Goal: Task Accomplishment & Management: Manage account settings

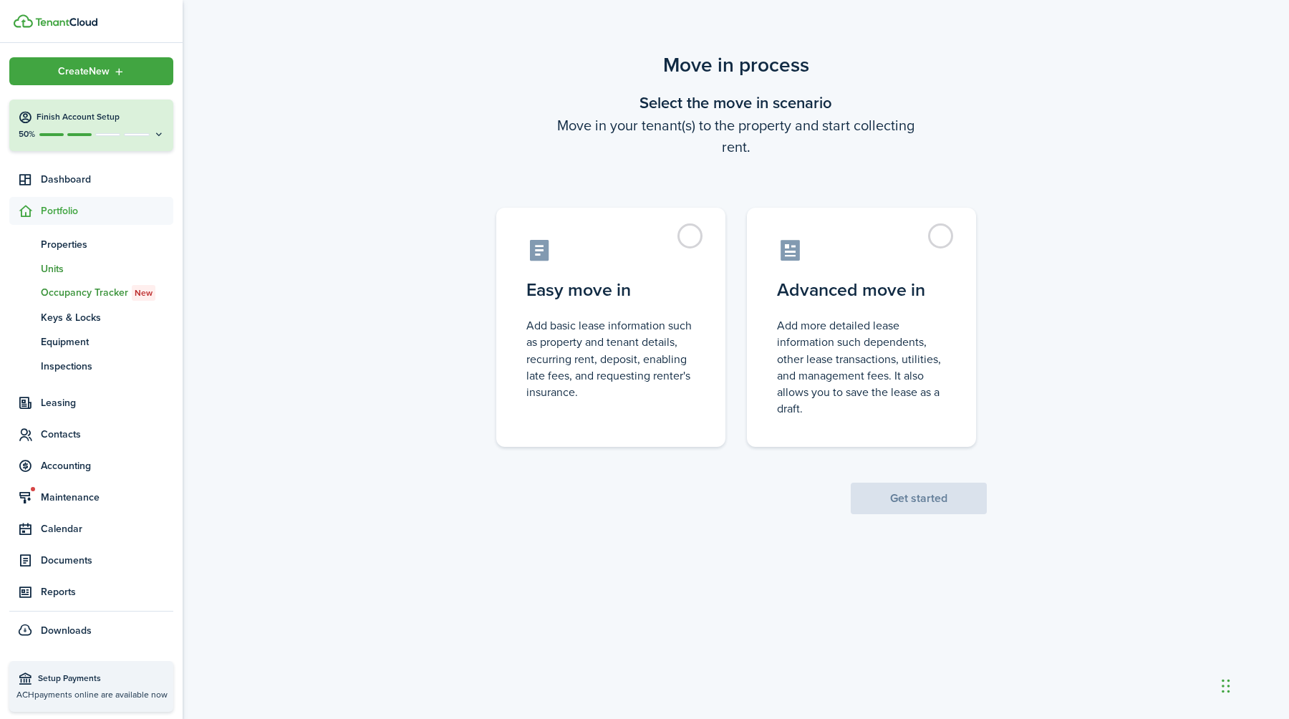
click at [63, 267] on span "Units" at bounding box center [107, 268] width 132 height 15
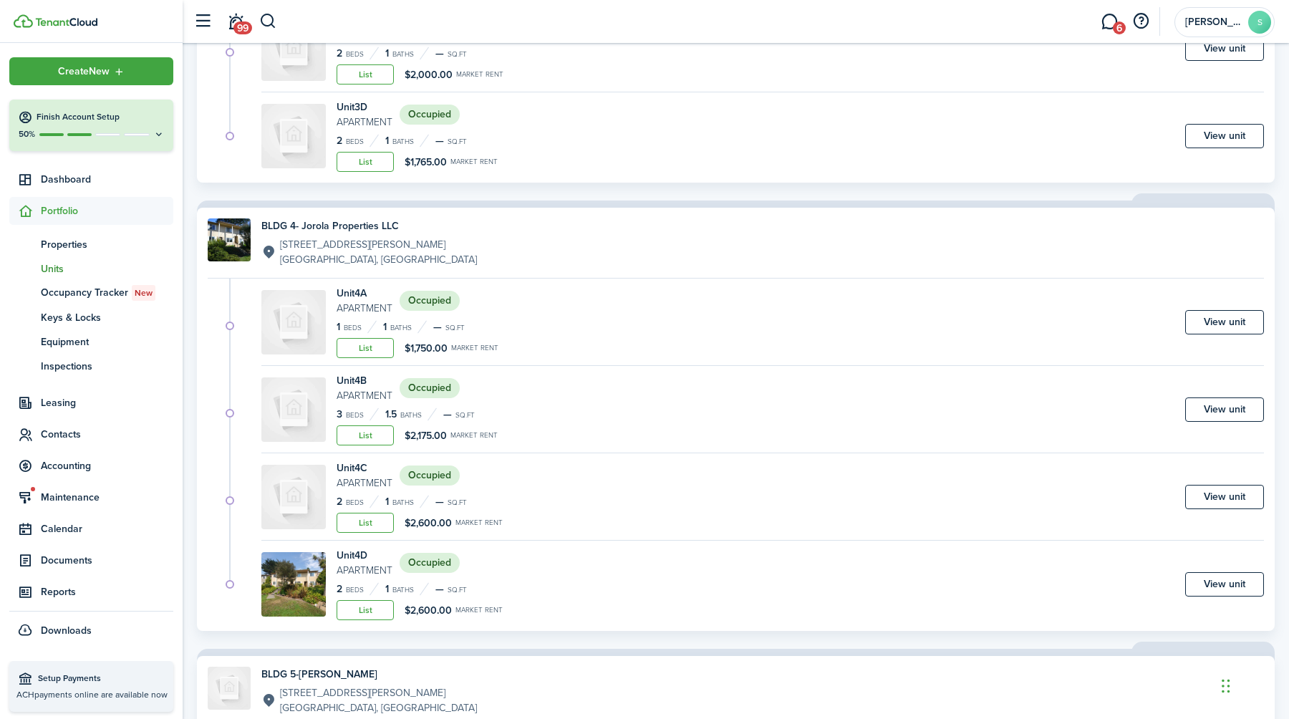
scroll to position [3549, 0]
click at [1209, 406] on link "View unit" at bounding box center [1224, 409] width 79 height 24
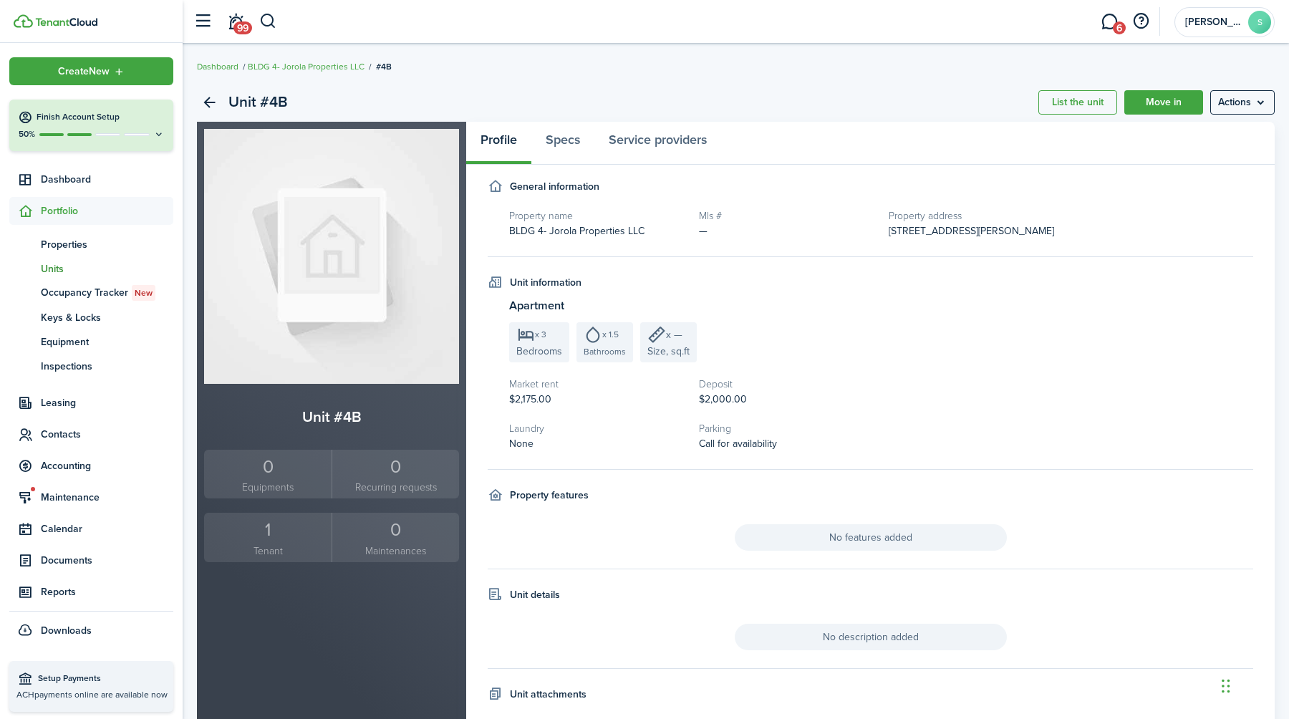
click at [265, 541] on div "1" at bounding box center [268, 529] width 120 height 27
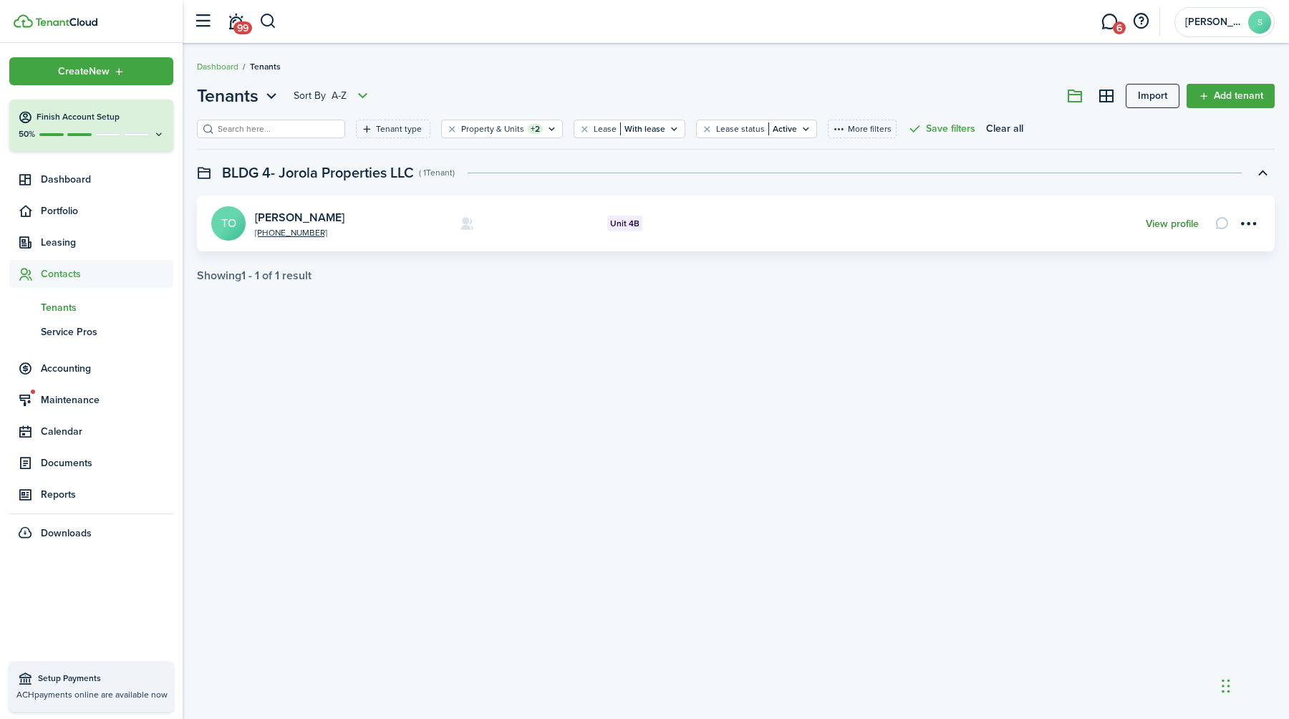
click at [1173, 224] on link "View profile" at bounding box center [1171, 223] width 53 height 11
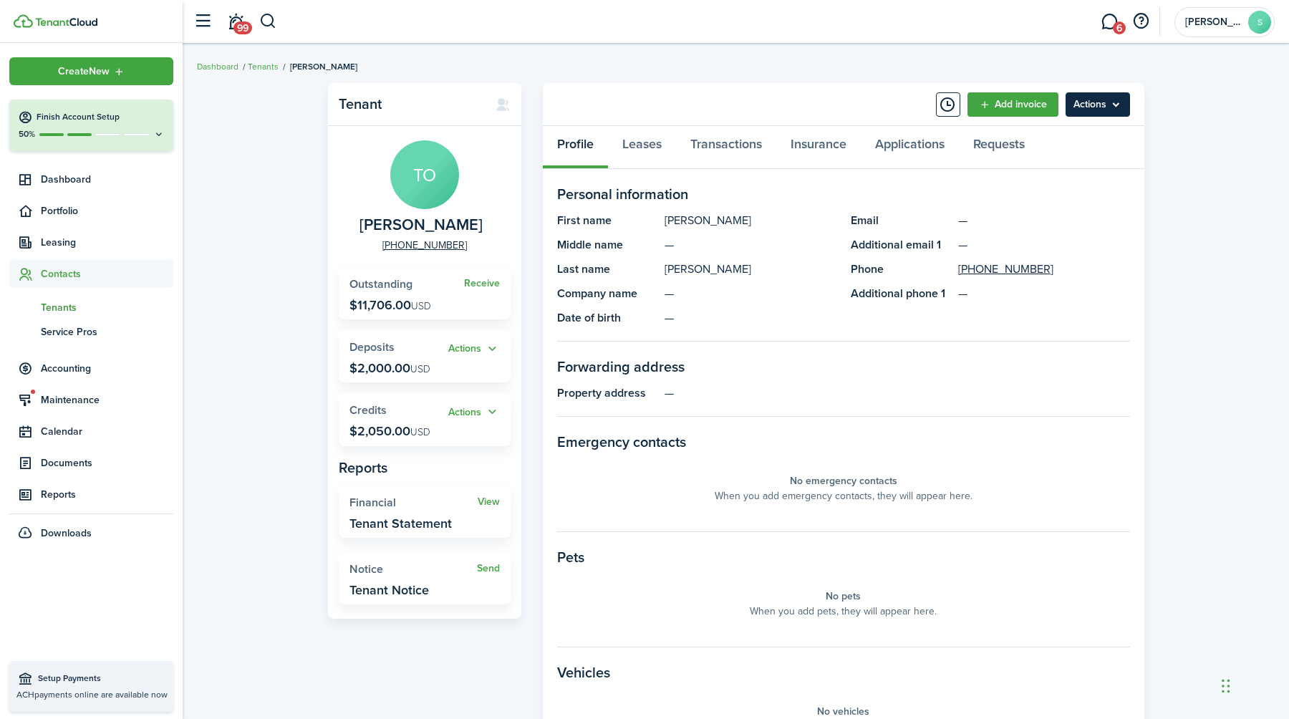
click at [1096, 100] on menu-btn "Actions" at bounding box center [1097, 104] width 64 height 24
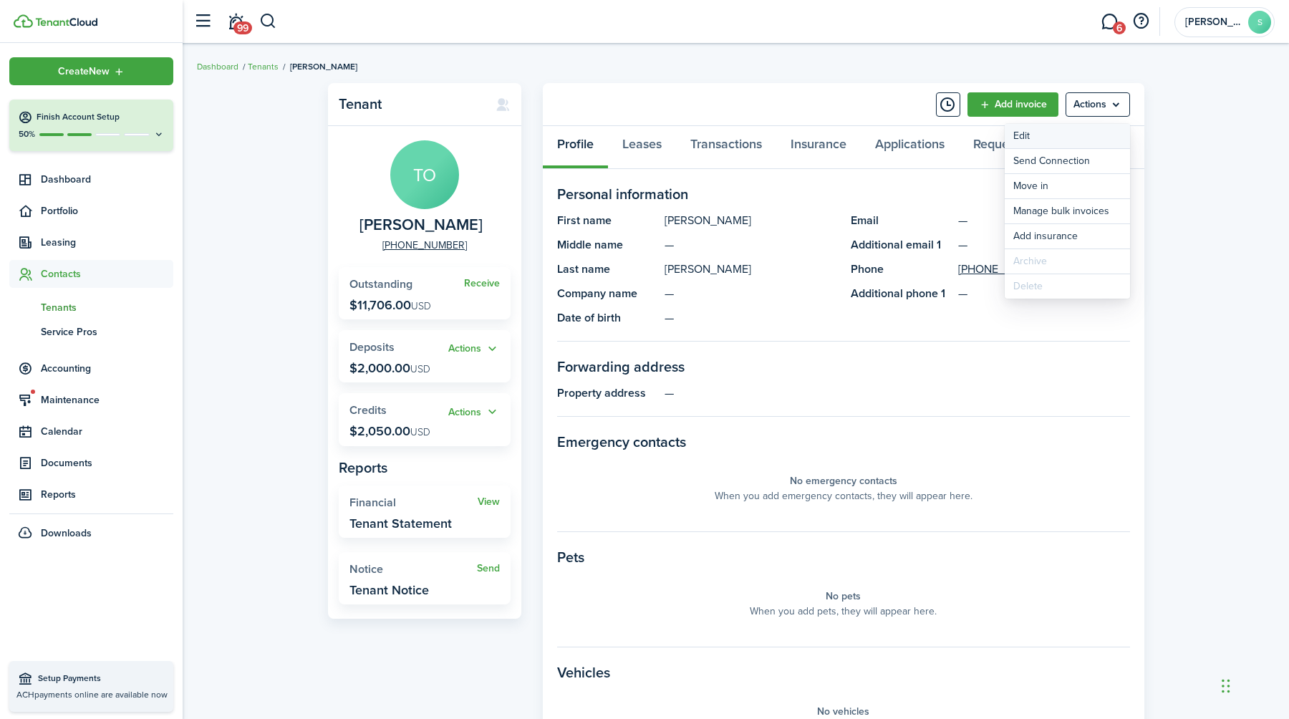
click at [1027, 136] on link "Edit" at bounding box center [1066, 136] width 125 height 24
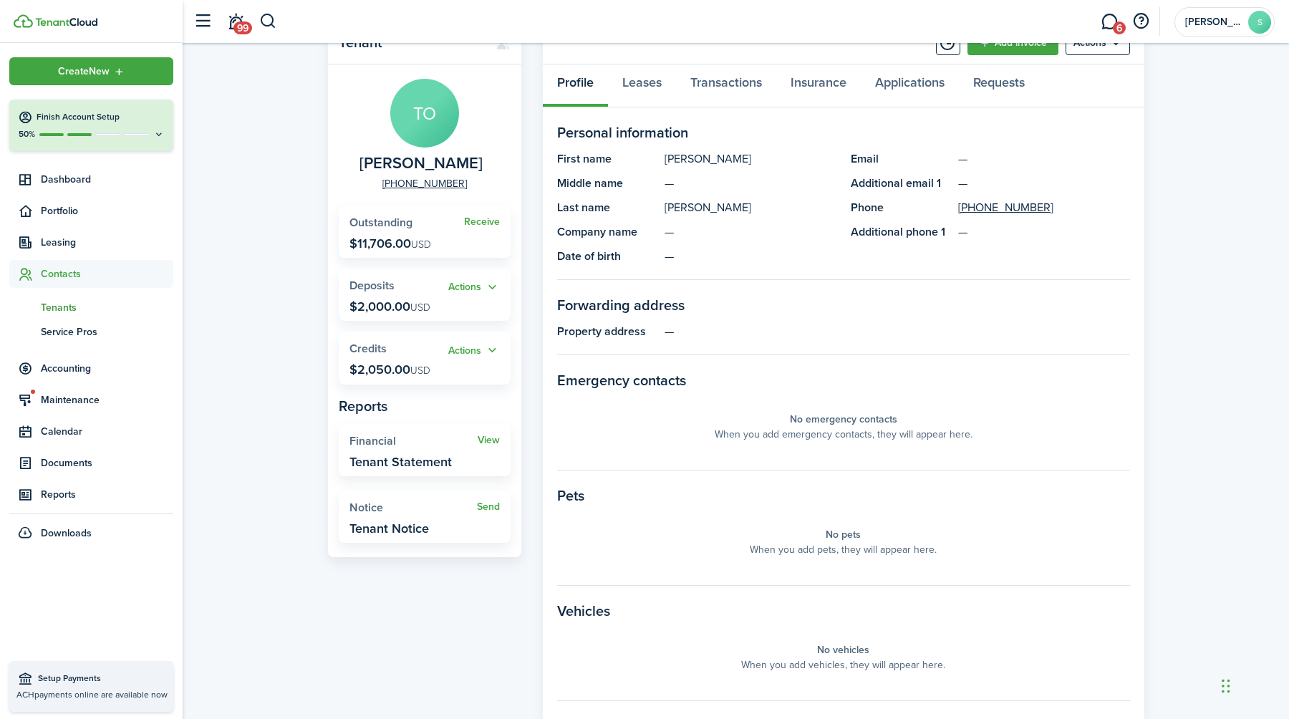
scroll to position [61, 0]
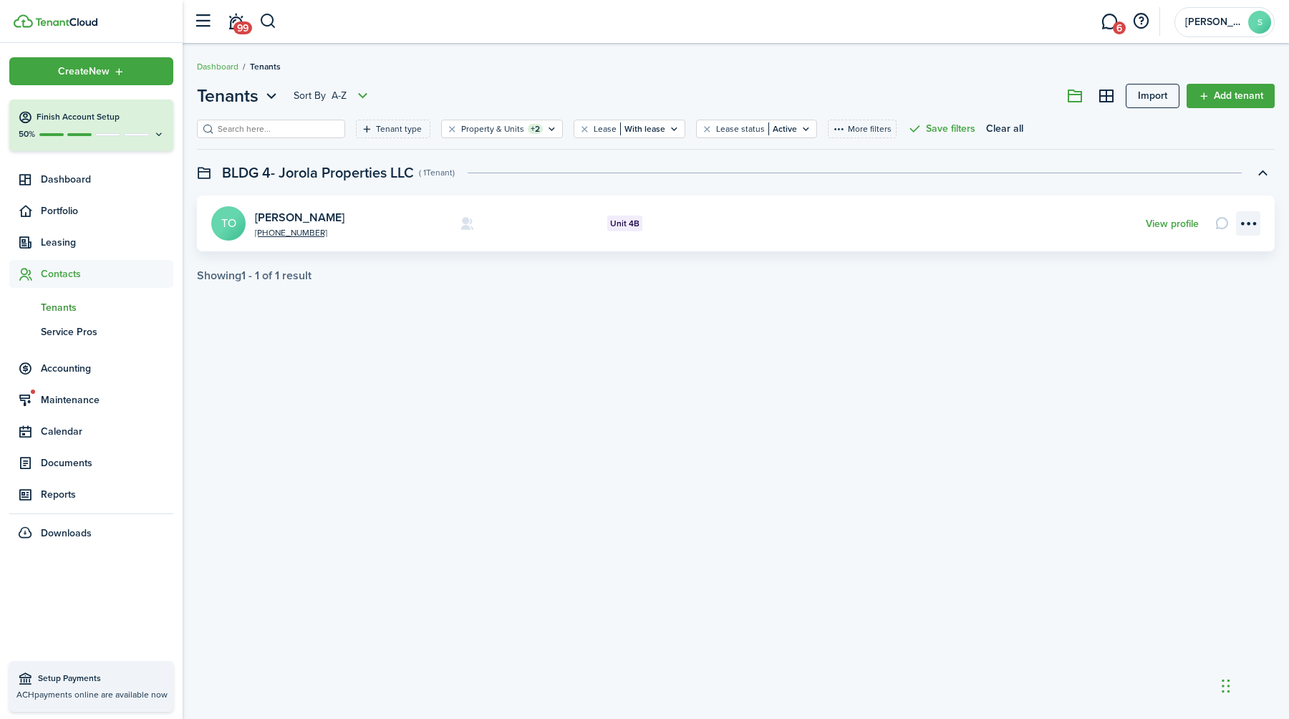
click at [1251, 223] on menu-btn-icon "Open menu" at bounding box center [1248, 223] width 24 height 24
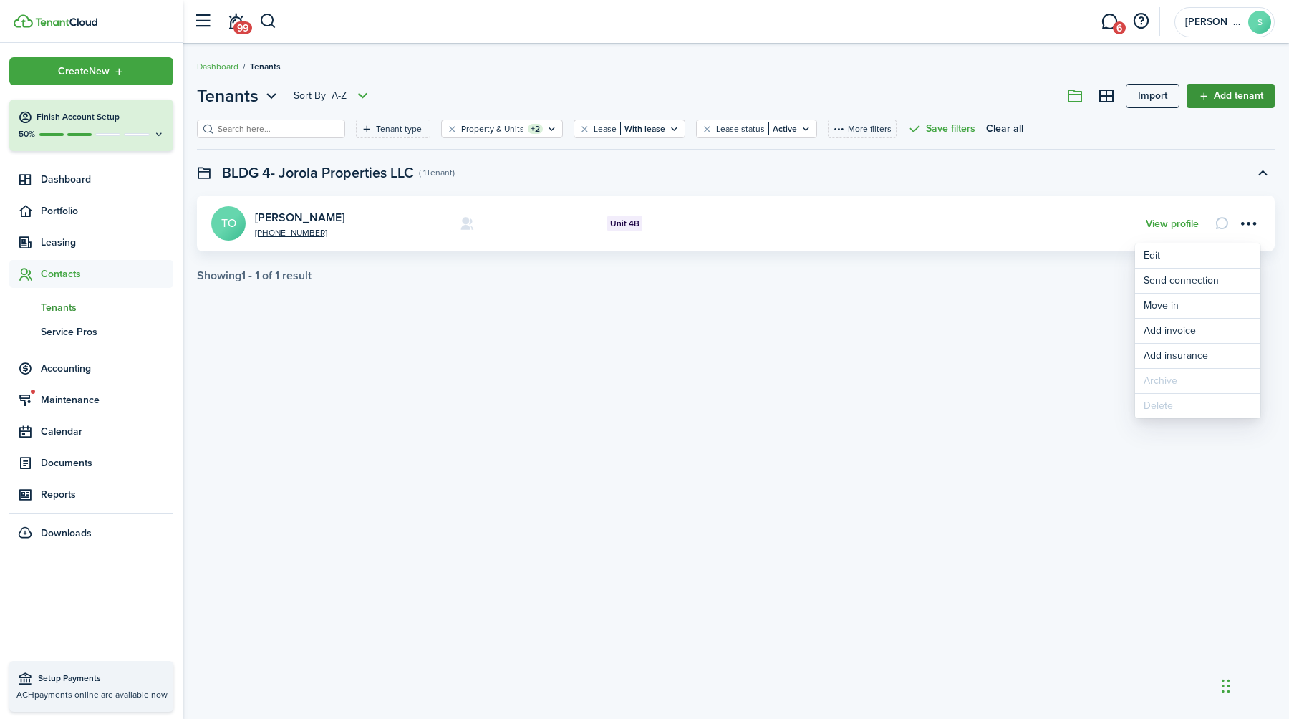
click at [1234, 95] on link "Add tenant" at bounding box center [1230, 96] width 88 height 24
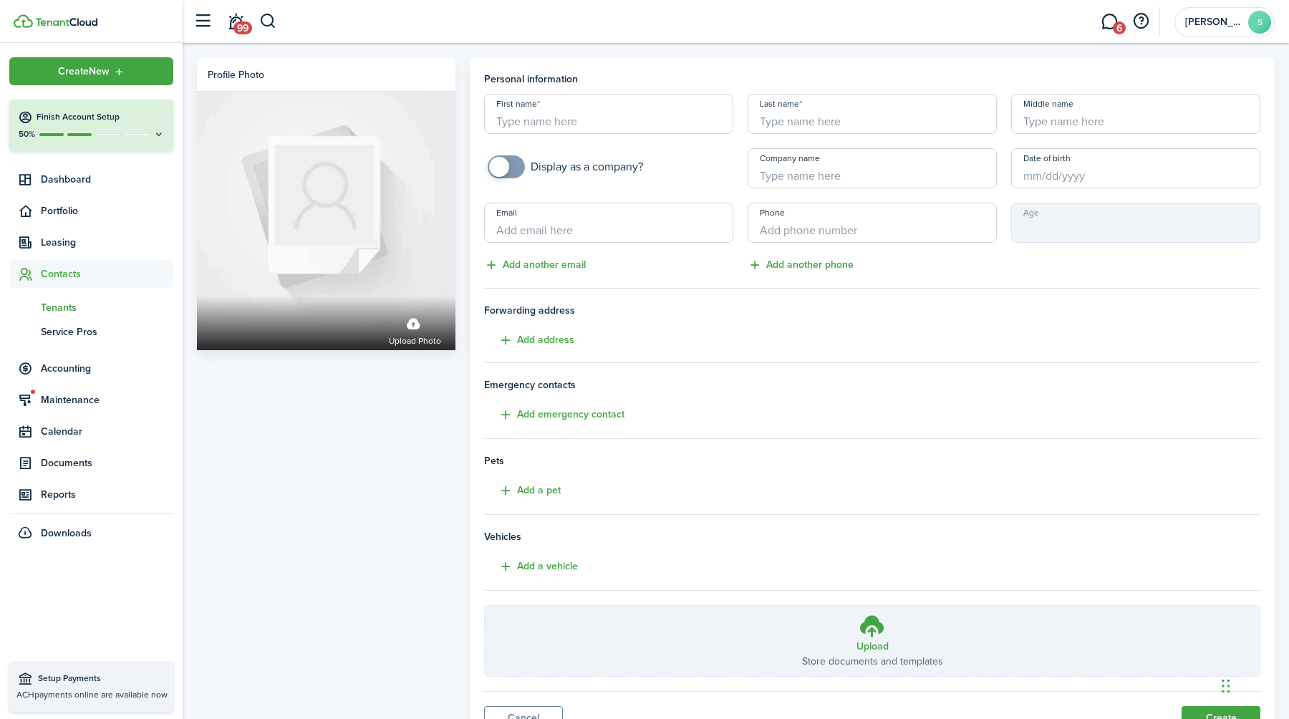
click at [60, 273] on span "Contacts" at bounding box center [107, 273] width 132 height 15
click at [57, 302] on span "Tenants" at bounding box center [107, 307] width 132 height 15
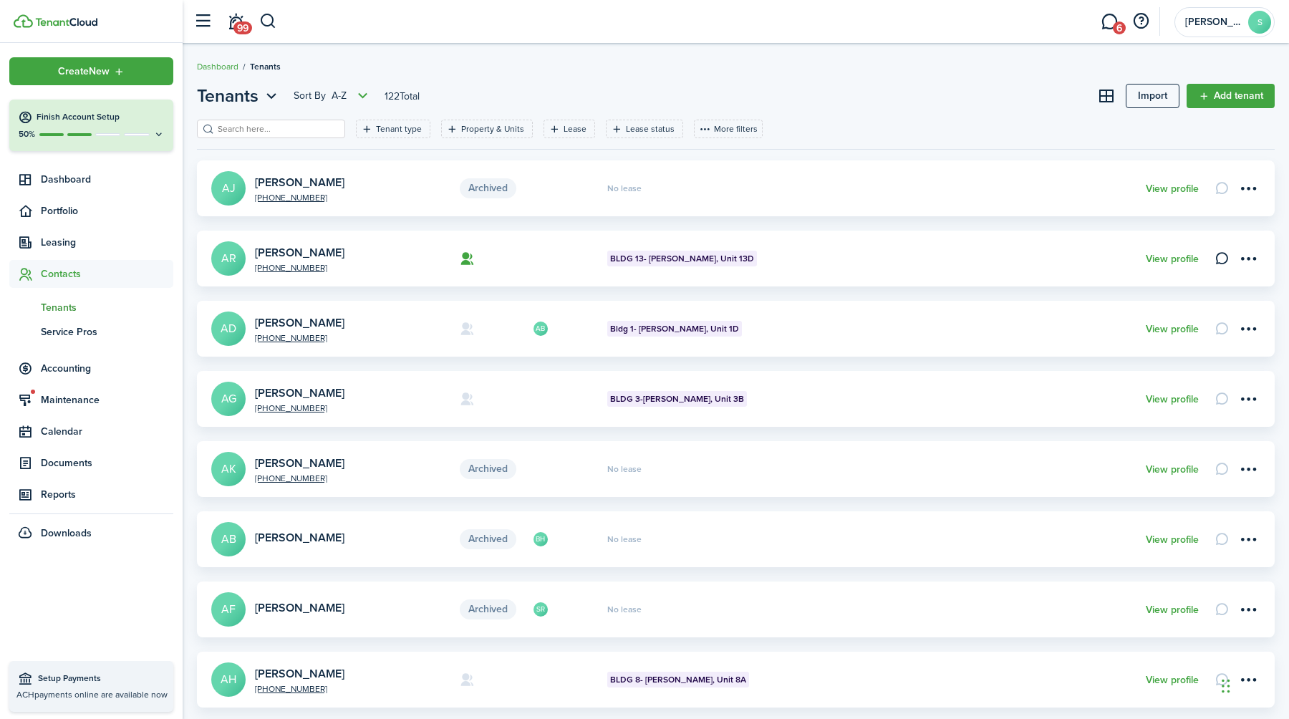
scroll to position [359, 0]
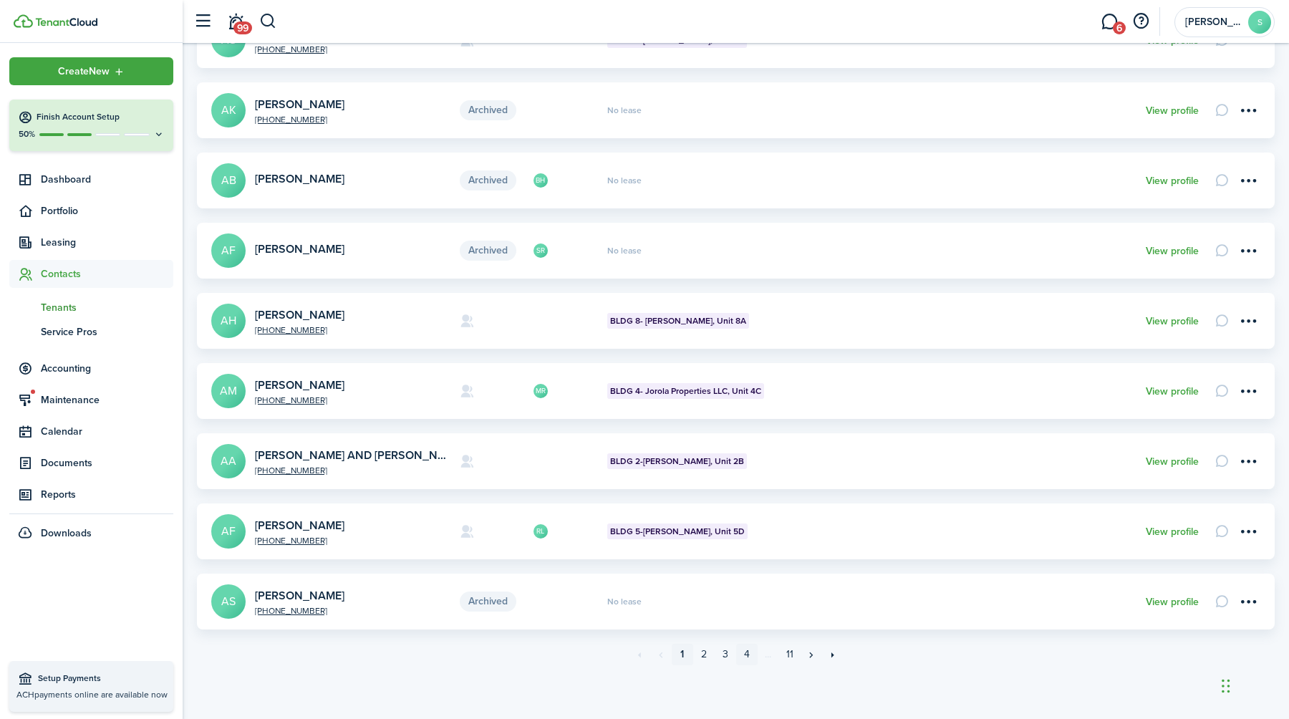
click at [745, 658] on link "4" at bounding box center [746, 654] width 21 height 21
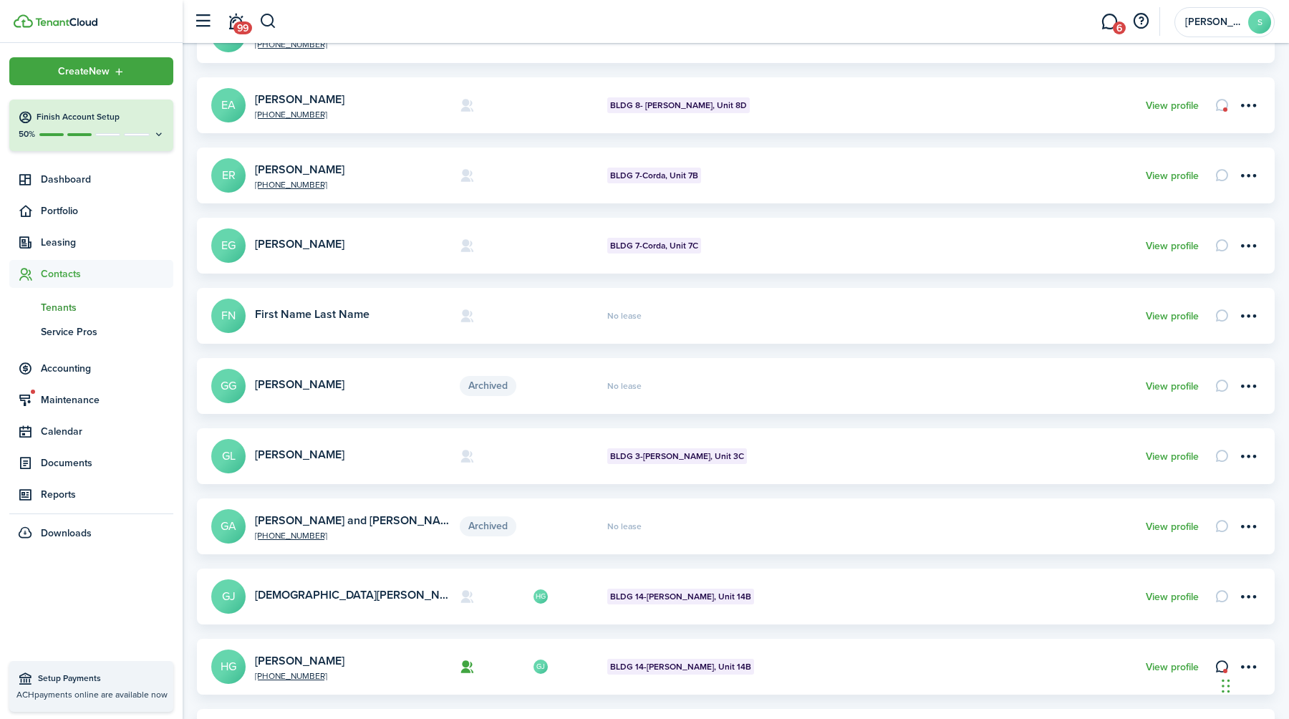
scroll to position [359, 0]
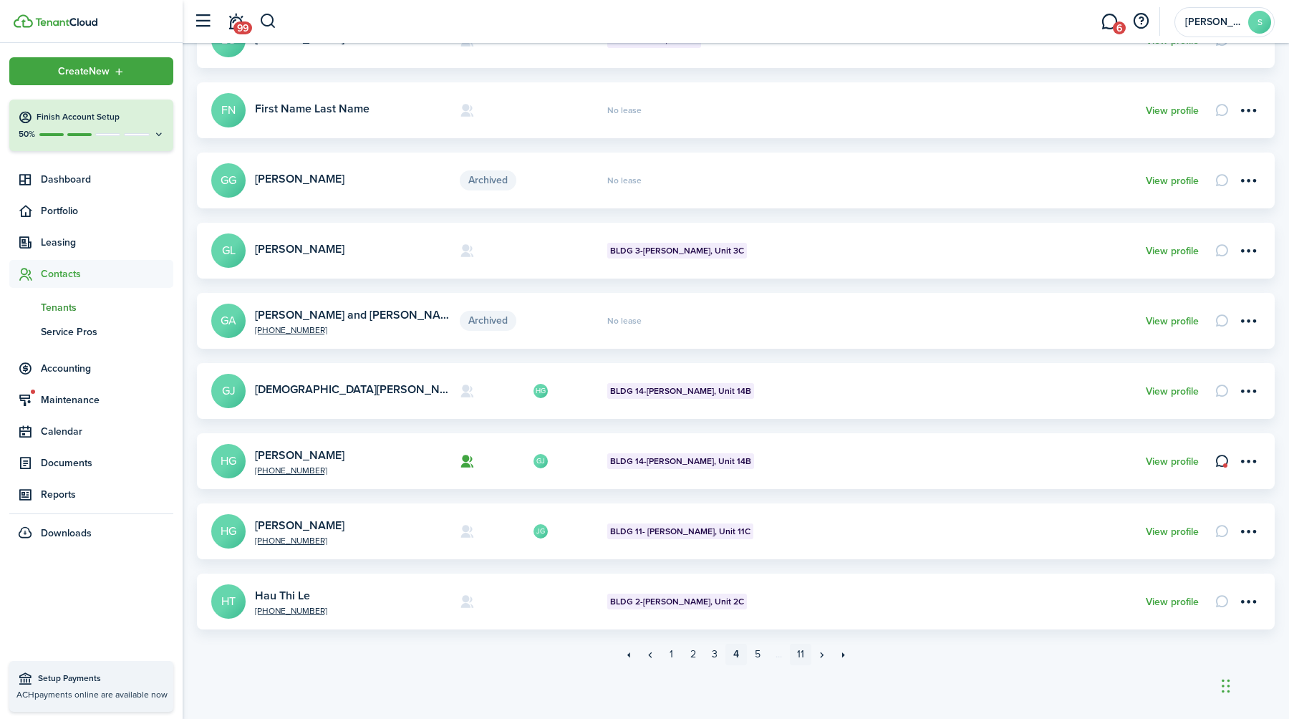
click at [800, 657] on link "11" at bounding box center [800, 654] width 21 height 21
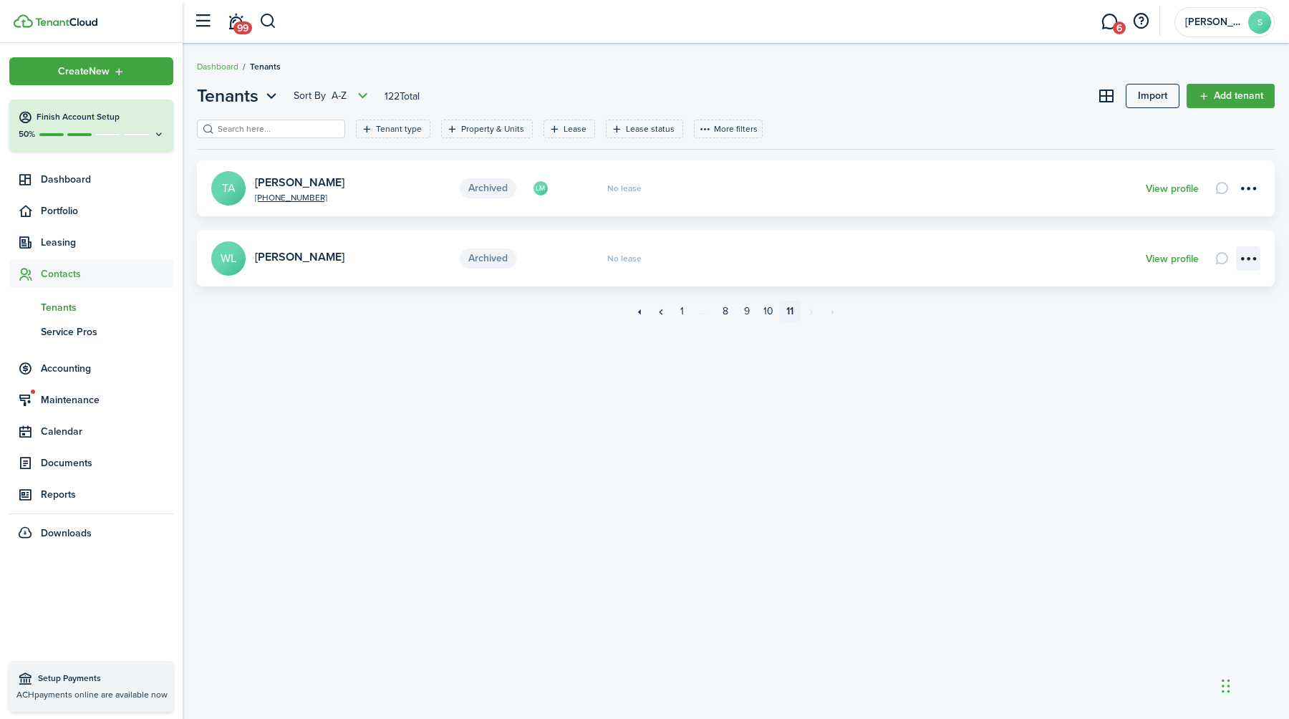
click at [1247, 256] on menu-btn-icon "Open menu" at bounding box center [1248, 258] width 24 height 24
click at [766, 312] on link "10" at bounding box center [767, 311] width 21 height 21
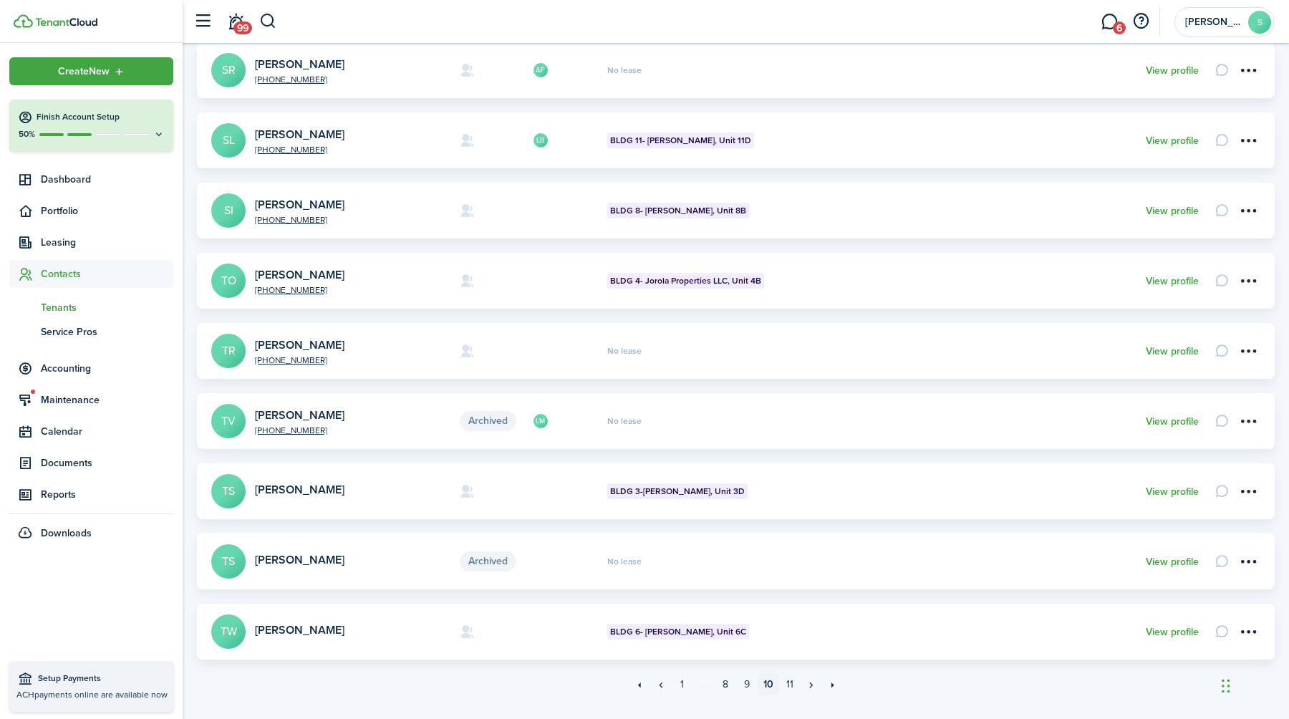
scroll to position [359, 0]
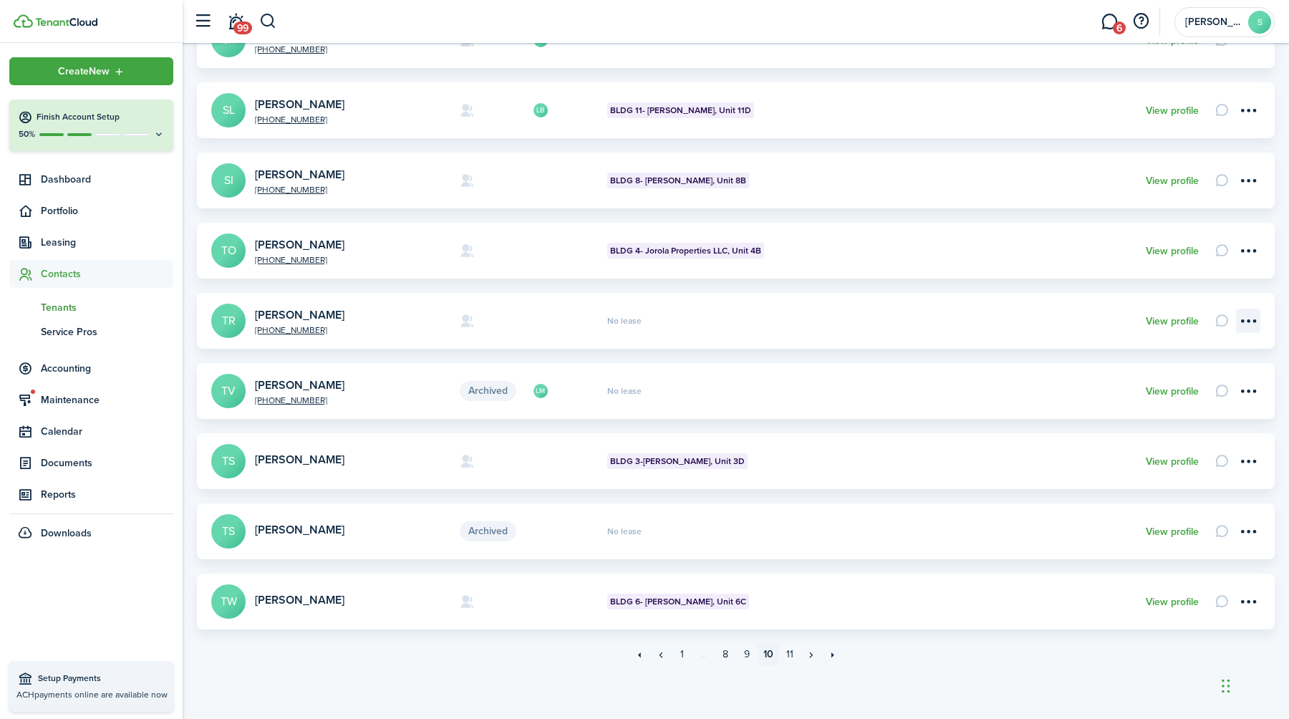
click at [1244, 319] on menu-btn-icon "Open menu" at bounding box center [1248, 321] width 24 height 24
click at [1159, 403] on link "Move in" at bounding box center [1197, 402] width 125 height 24
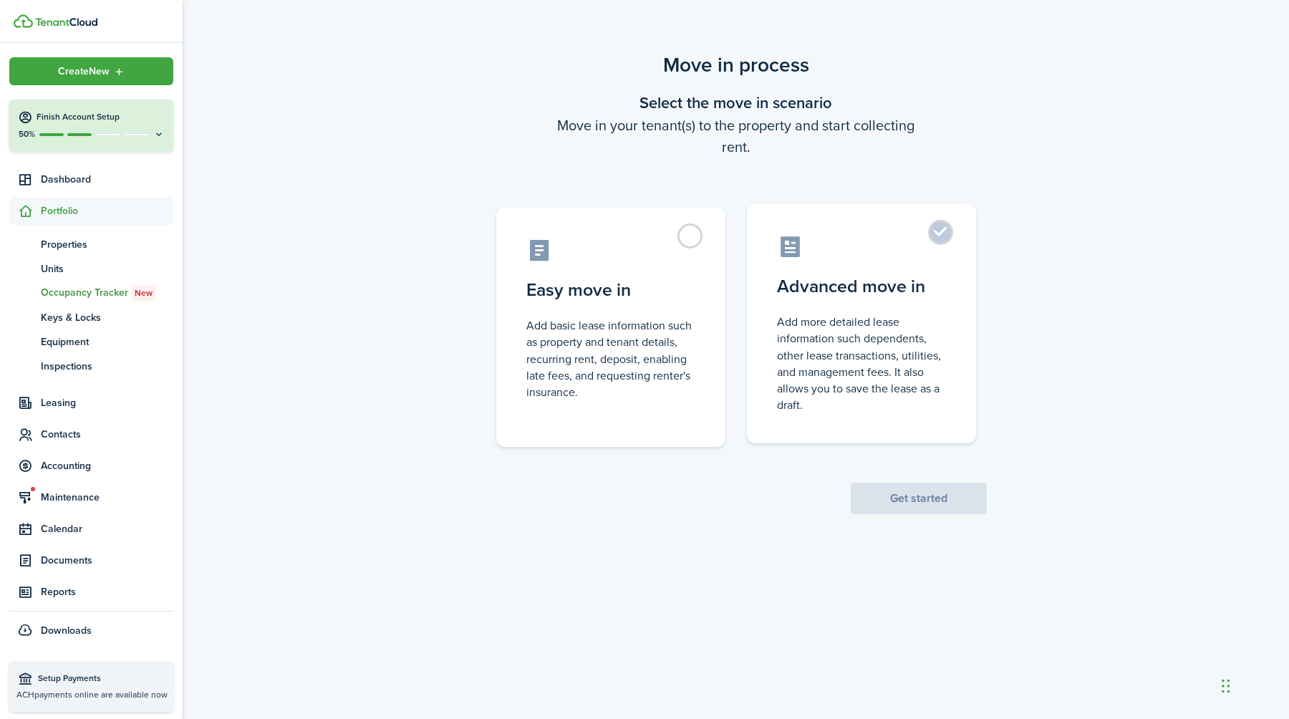
click at [941, 239] on label "Advanced move in Add more detailed lease information such dependents, other lea…" at bounding box center [861, 323] width 229 height 239
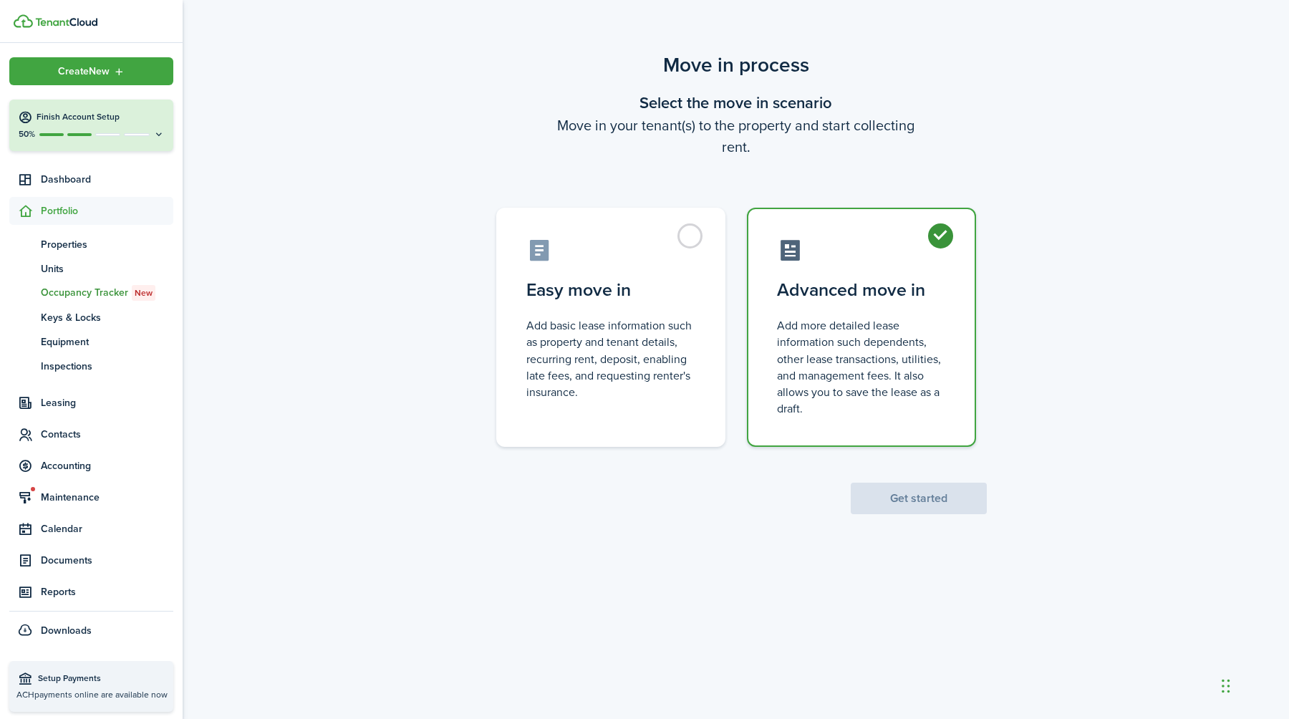
radio input "true"
click at [910, 505] on button "Get started" at bounding box center [919, 499] width 136 height 32
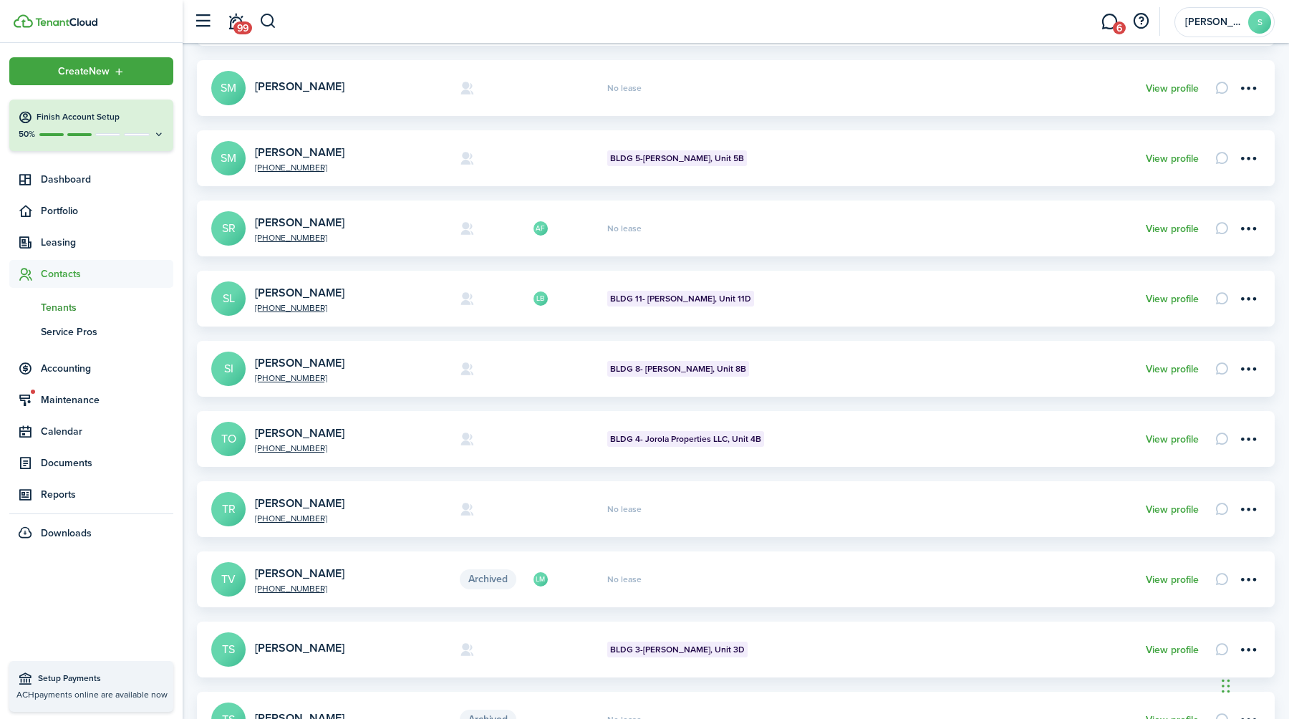
scroll to position [173, 0]
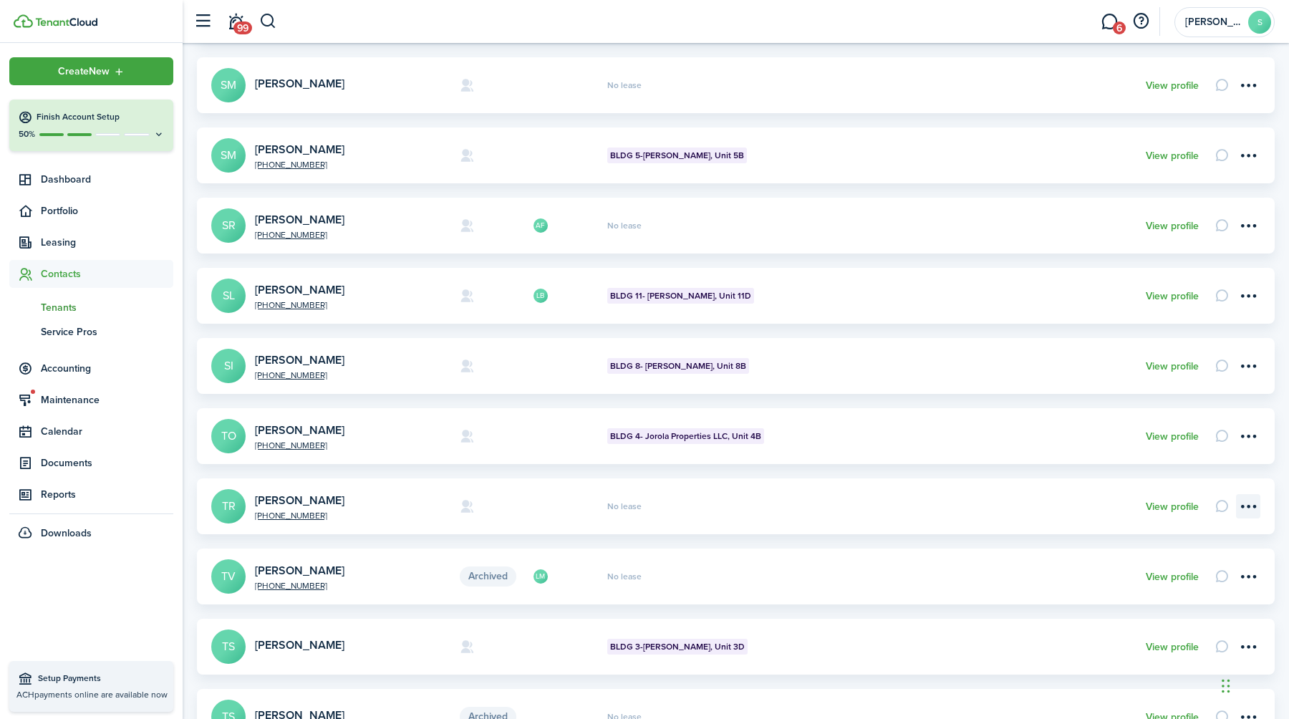
click at [1250, 507] on menu-btn-icon "Open menu" at bounding box center [1248, 506] width 24 height 24
click at [1178, 506] on link "View profile" at bounding box center [1171, 506] width 53 height 11
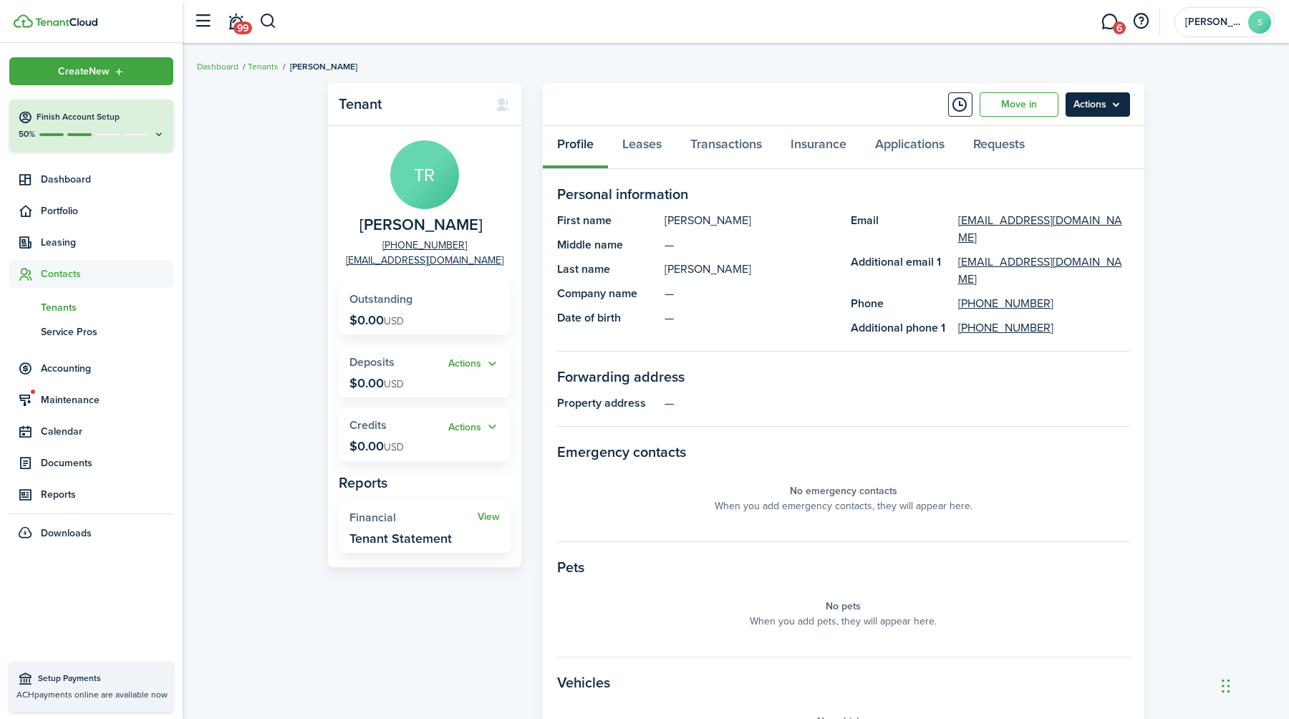
click at [1115, 105] on menu-btn "Actions" at bounding box center [1097, 104] width 64 height 24
click at [641, 145] on link "Leases" at bounding box center [642, 147] width 68 height 43
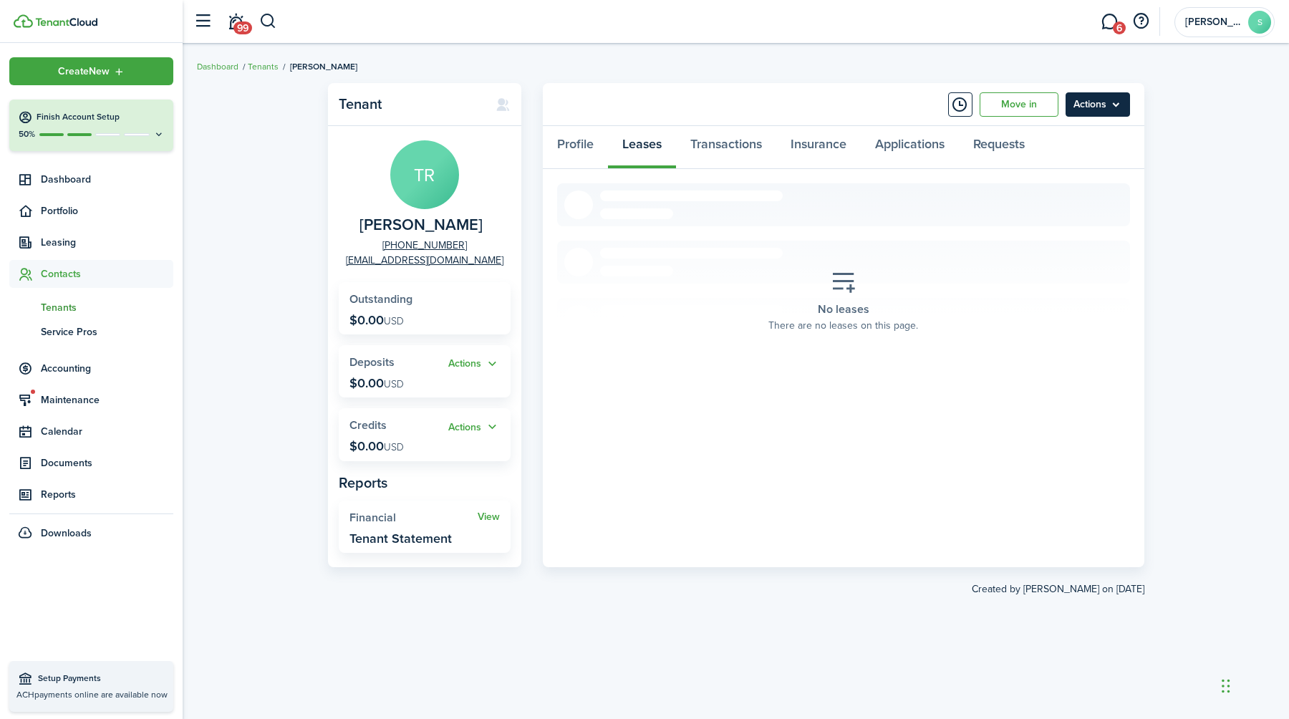
click at [1118, 105] on menu-btn "Actions" at bounding box center [1097, 104] width 64 height 24
click at [735, 145] on link "Transactions" at bounding box center [726, 147] width 100 height 43
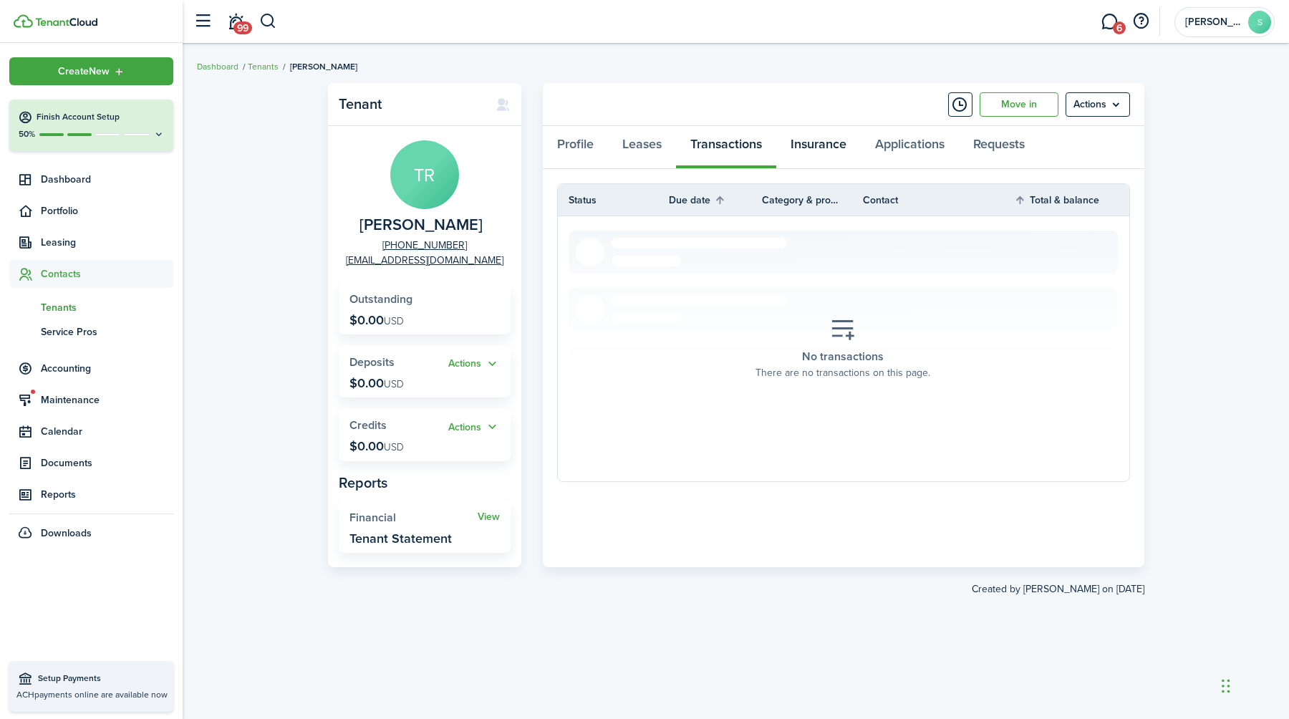
click at [820, 142] on link "Insurance" at bounding box center [818, 147] width 84 height 43
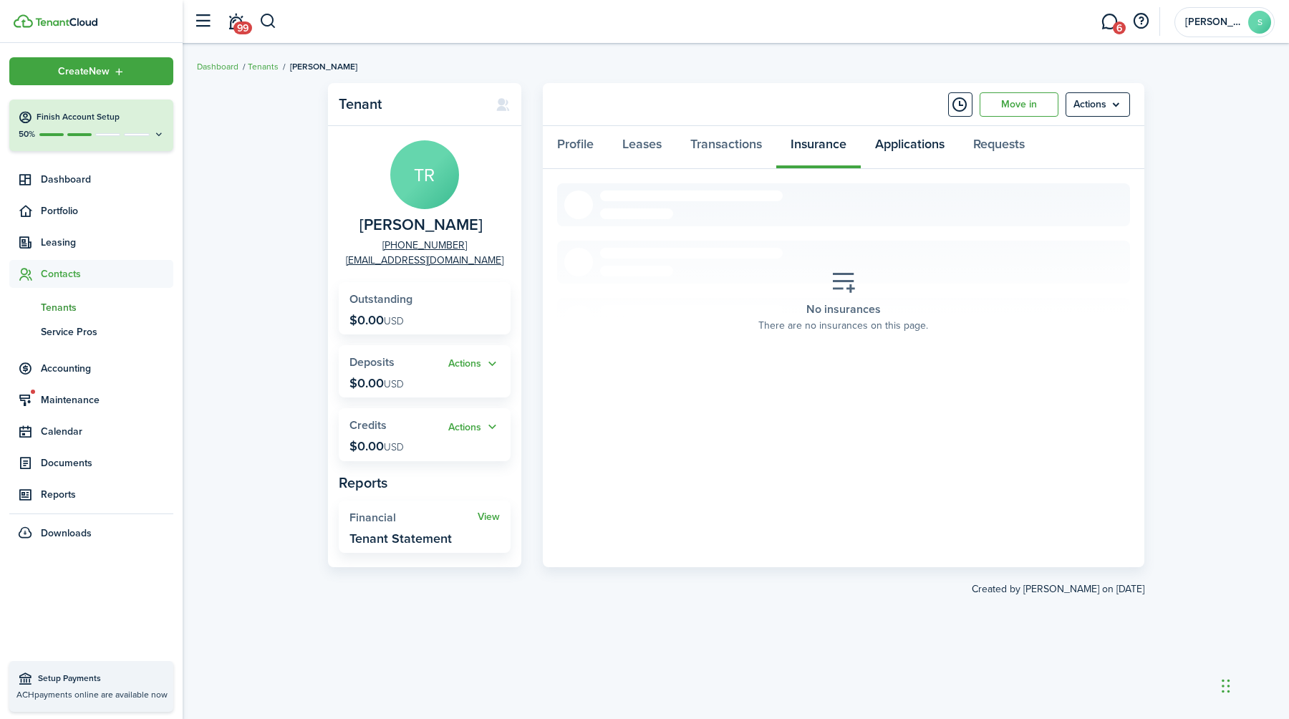
click at [915, 147] on link "Applications" at bounding box center [910, 147] width 98 height 43
click at [1005, 147] on link "Requests" at bounding box center [999, 147] width 80 height 43
click at [67, 276] on span "Contacts" at bounding box center [107, 273] width 132 height 15
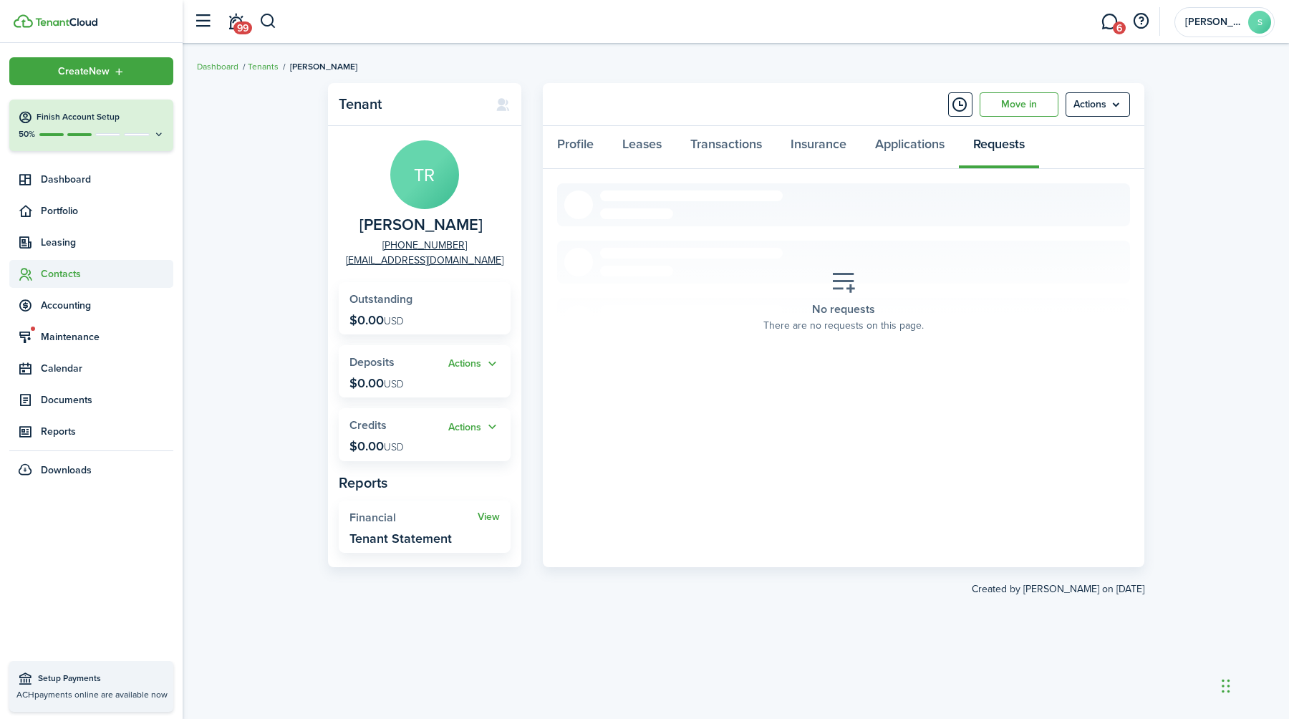
click at [63, 273] on span "Contacts" at bounding box center [107, 273] width 132 height 15
click at [59, 304] on span "Tenants" at bounding box center [107, 307] width 132 height 15
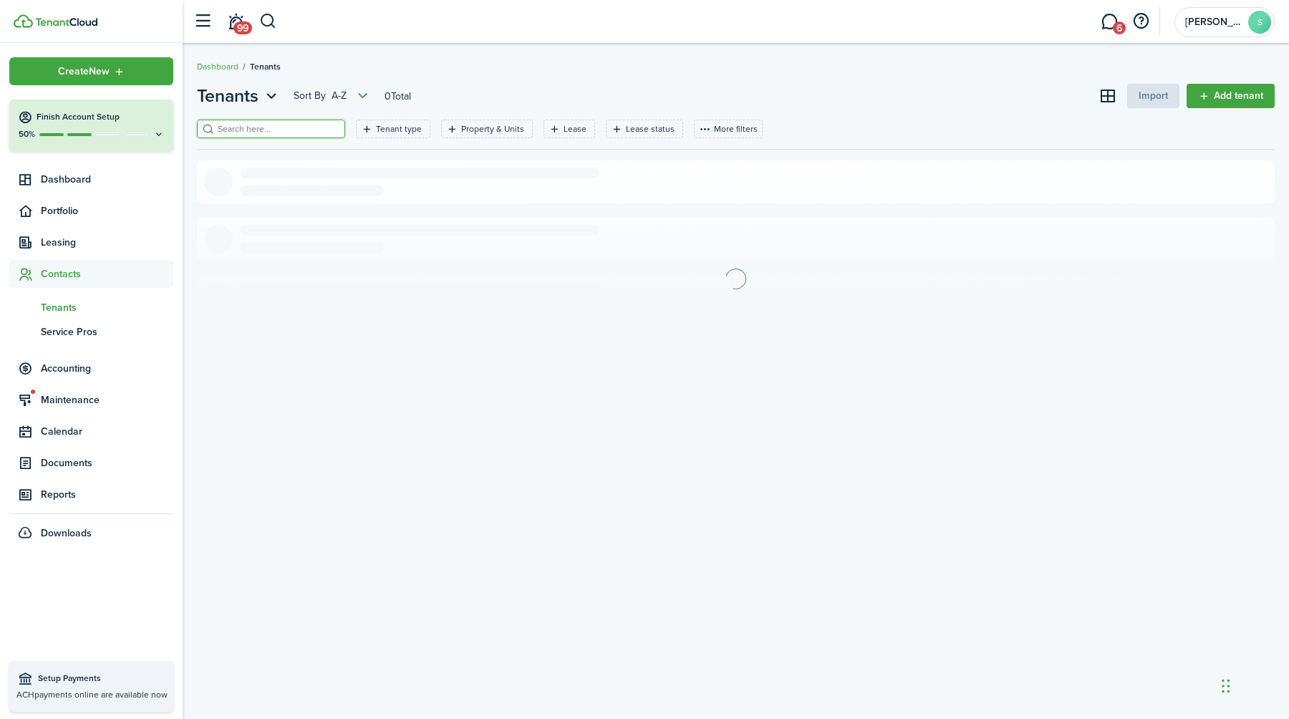
click at [251, 128] on input "search" at bounding box center [277, 129] width 126 height 14
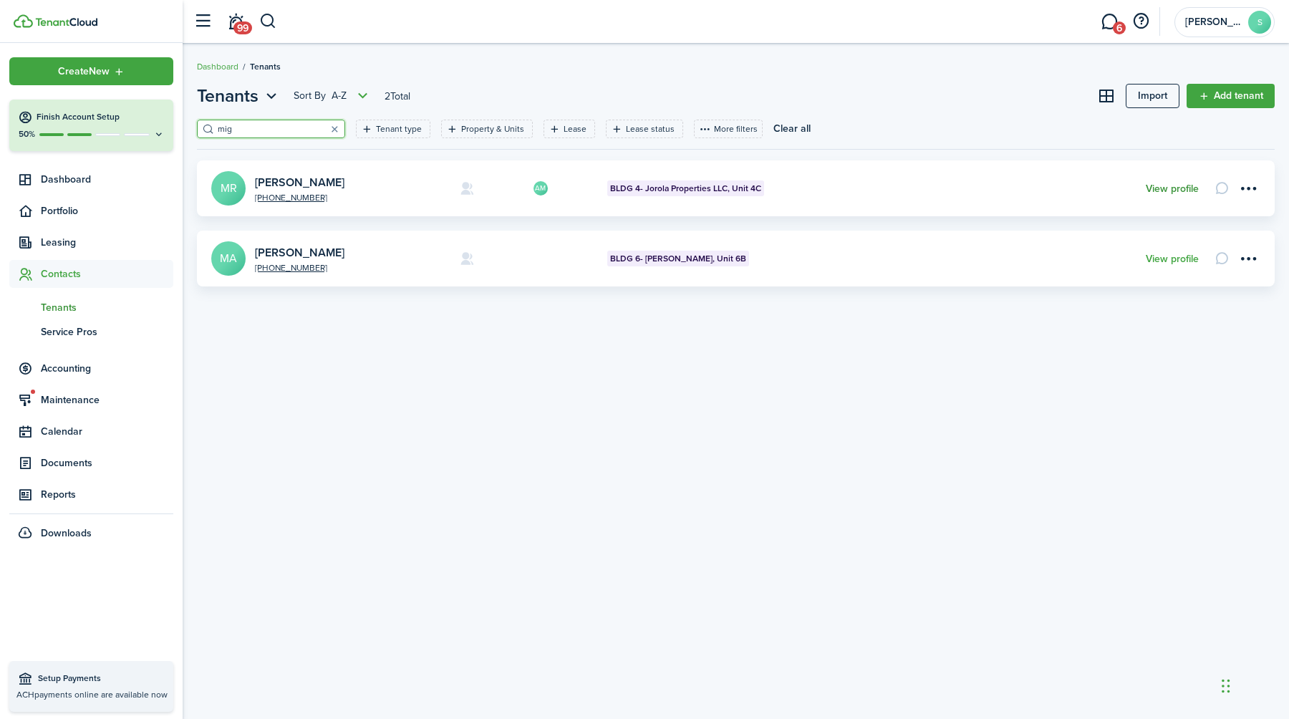
type input "mig"
click at [1172, 184] on link "View profile" at bounding box center [1171, 188] width 53 height 11
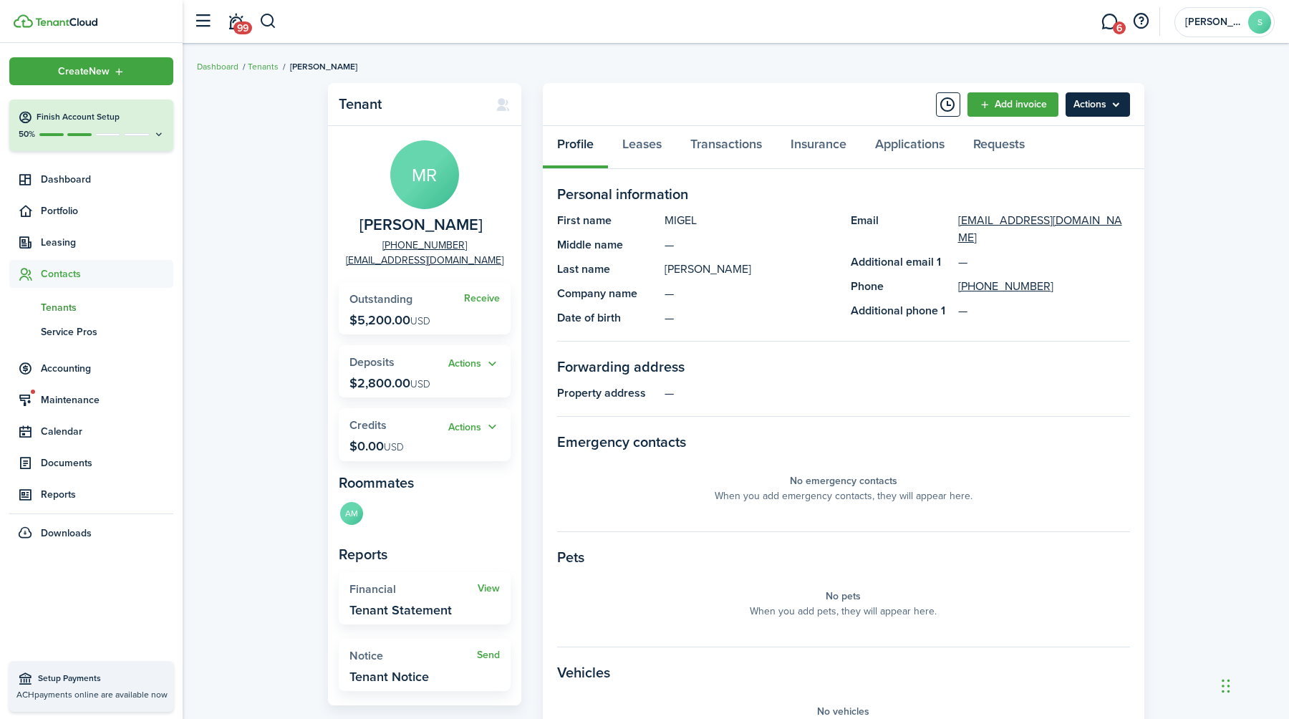
click at [1114, 106] on menu-btn "Actions" at bounding box center [1097, 104] width 64 height 24
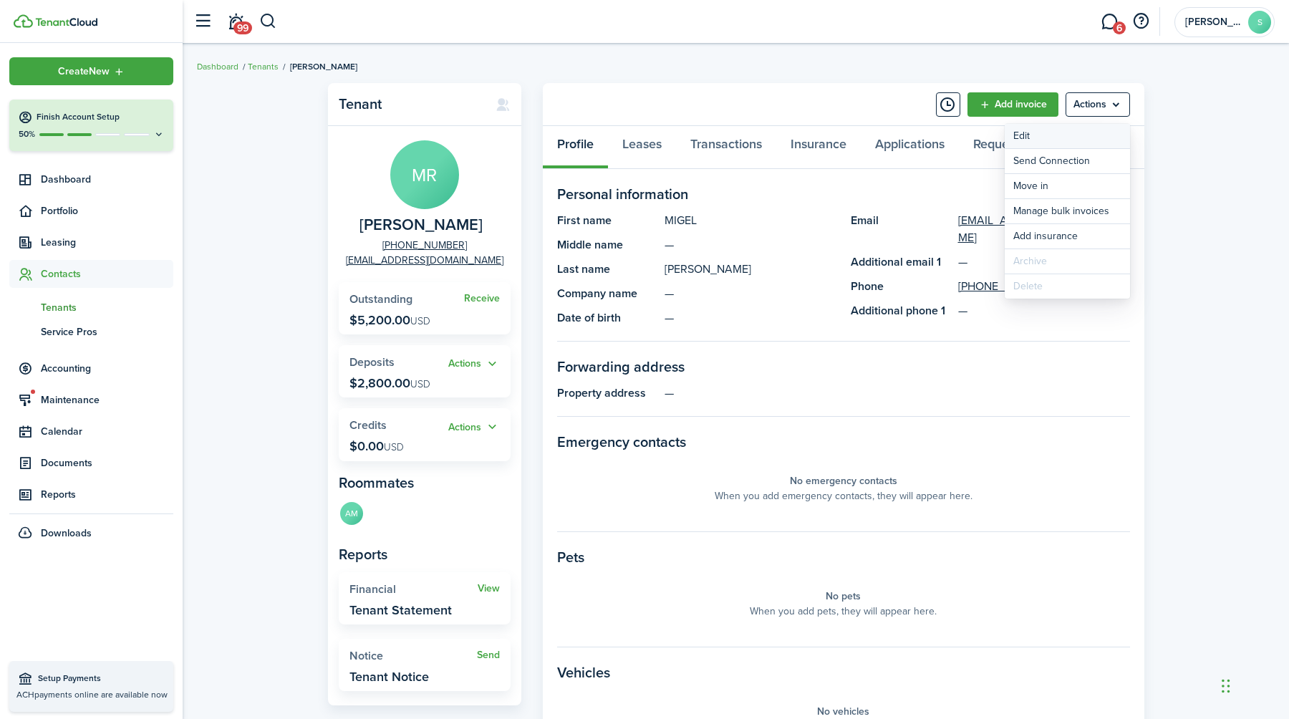
click at [1024, 132] on link "Edit" at bounding box center [1066, 136] width 125 height 24
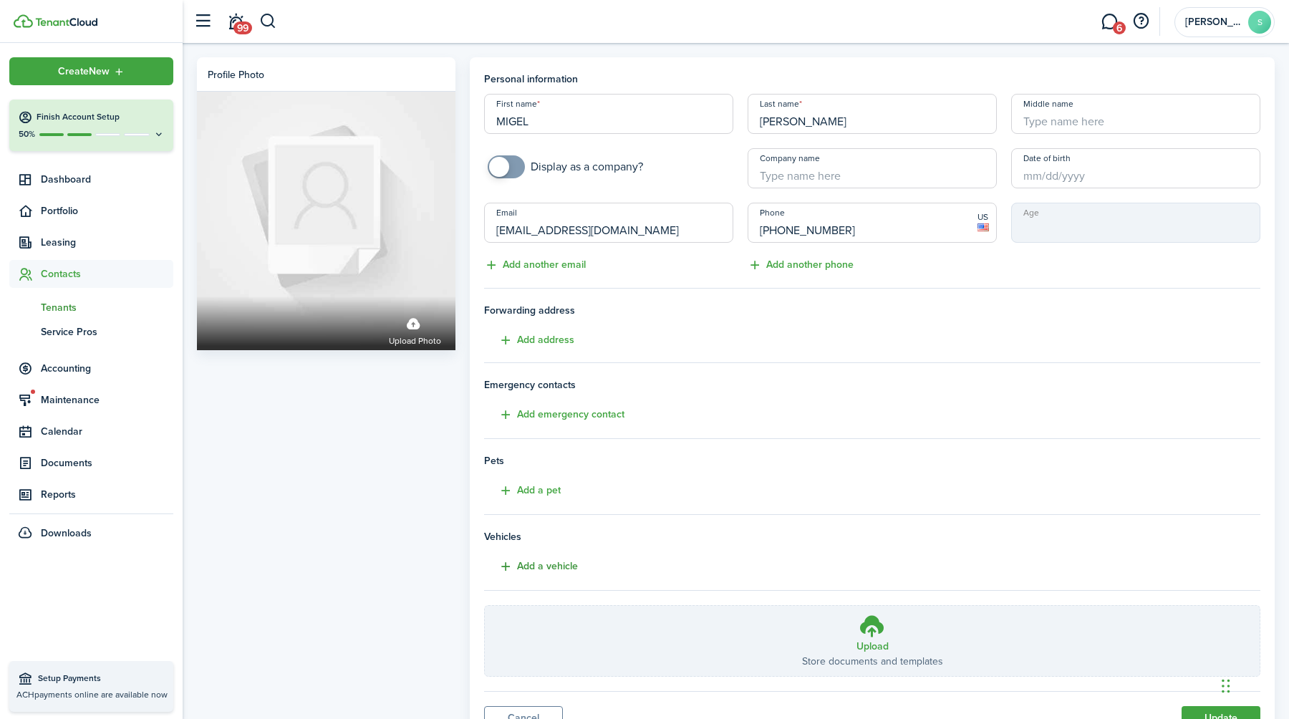
click at [537, 566] on button "Add a vehicle" at bounding box center [531, 566] width 94 height 16
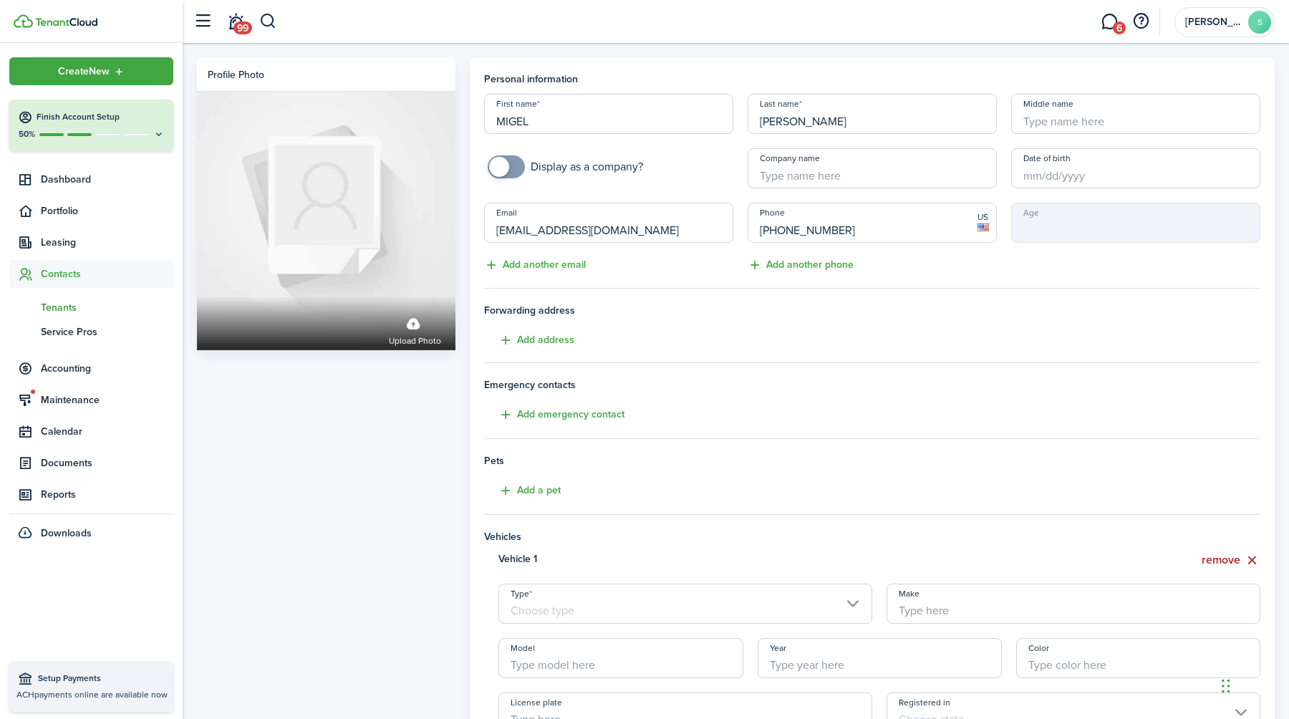
click at [854, 599] on input "Type" at bounding box center [685, 603] width 374 height 40
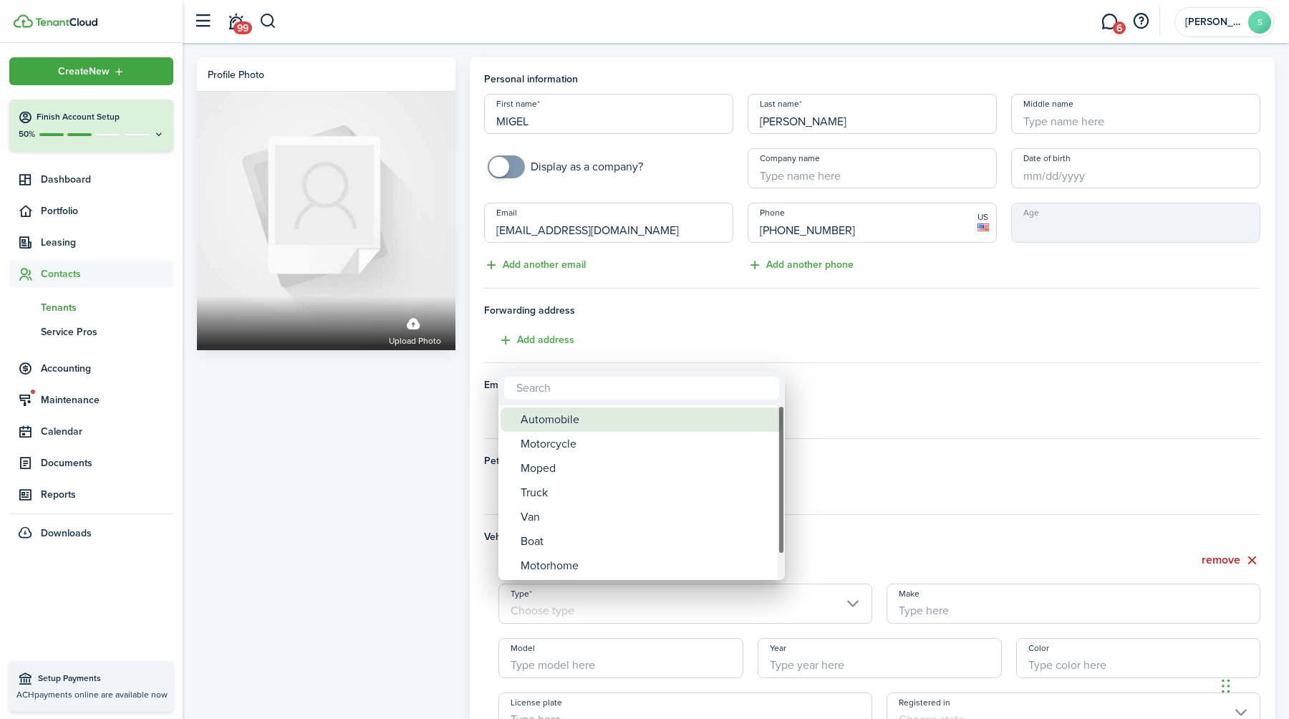
click at [601, 417] on div "Automobile" at bounding box center [646, 419] width 253 height 24
type input "Automobile"
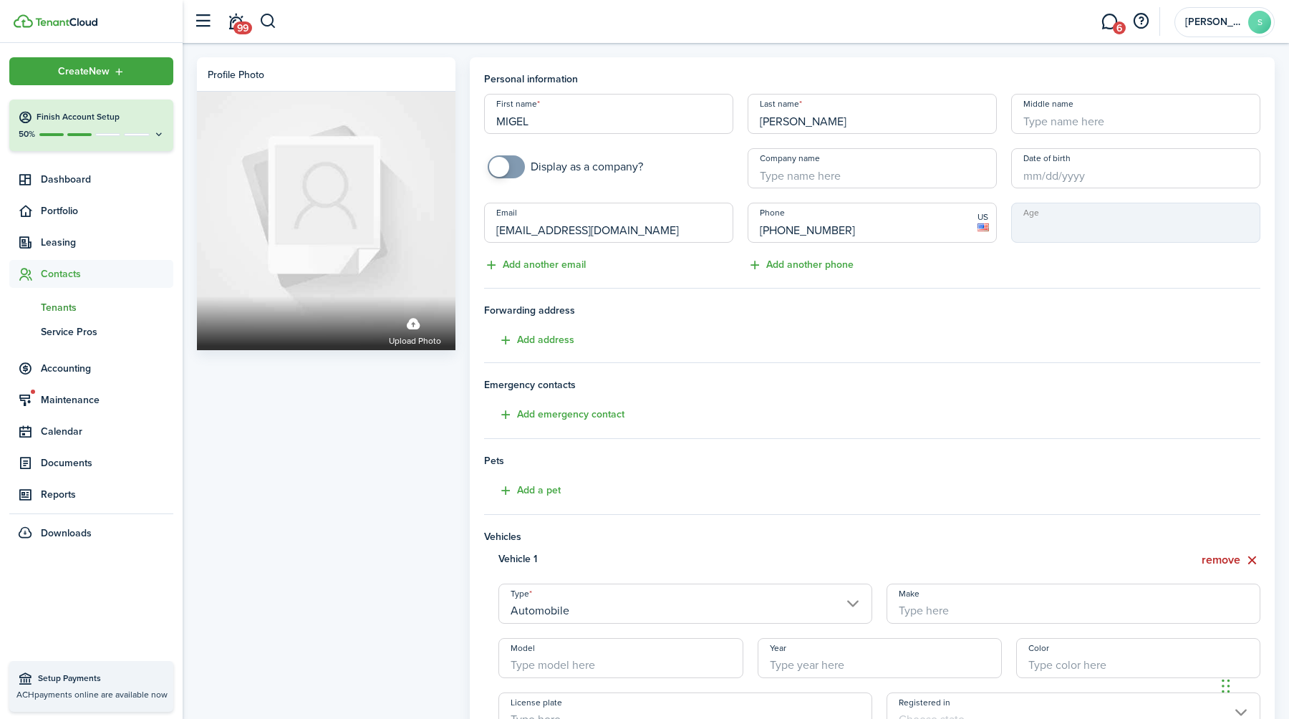
click at [931, 607] on input "Make" at bounding box center [1073, 603] width 374 height 40
type input "TOYOTA"
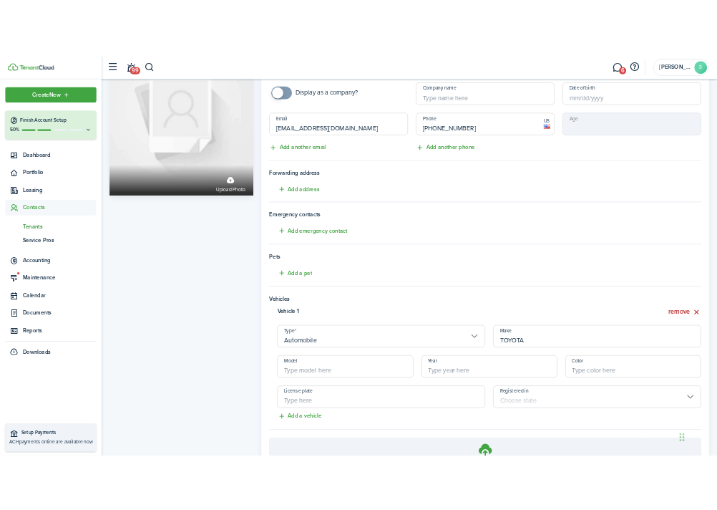
scroll to position [245, 0]
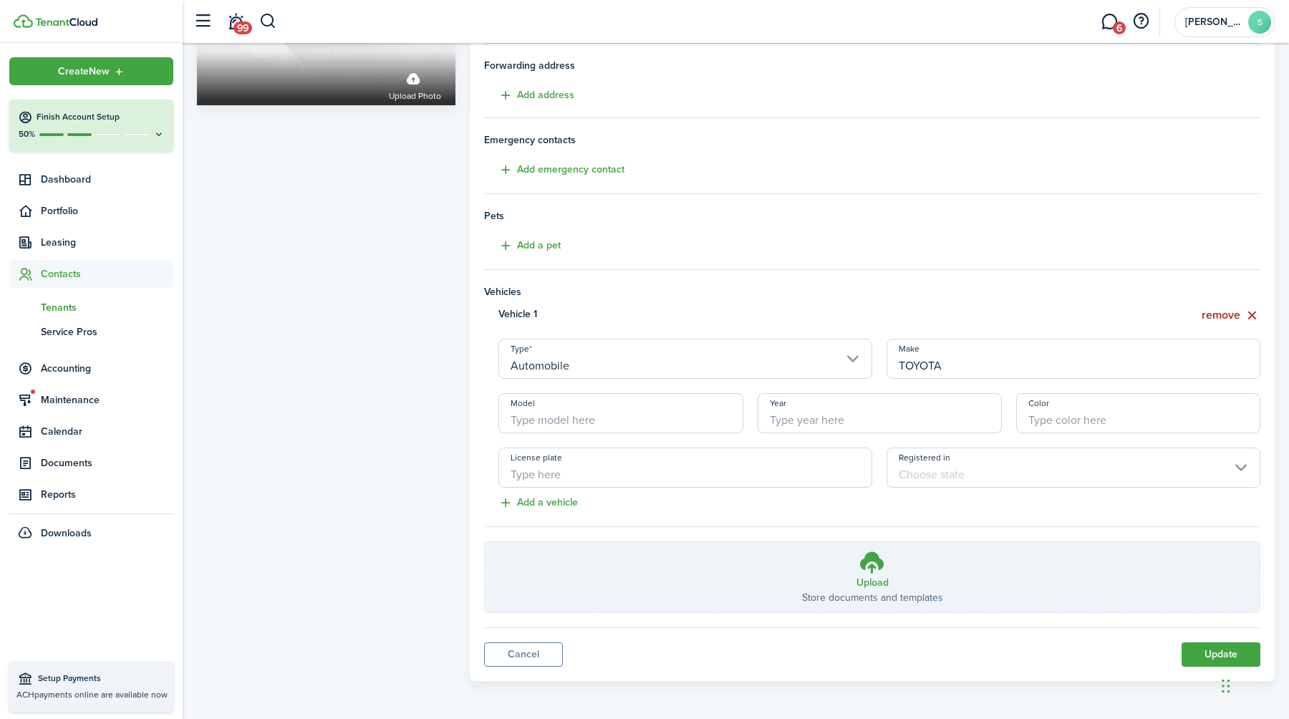
click at [537, 470] on input "License plate" at bounding box center [685, 467] width 374 height 40
type input "9CAR223"
click at [804, 415] on input "Year" at bounding box center [879, 413] width 244 height 40
type input "48"
click at [542, 502] on button "Add a vehicle" at bounding box center [531, 503] width 94 height 16
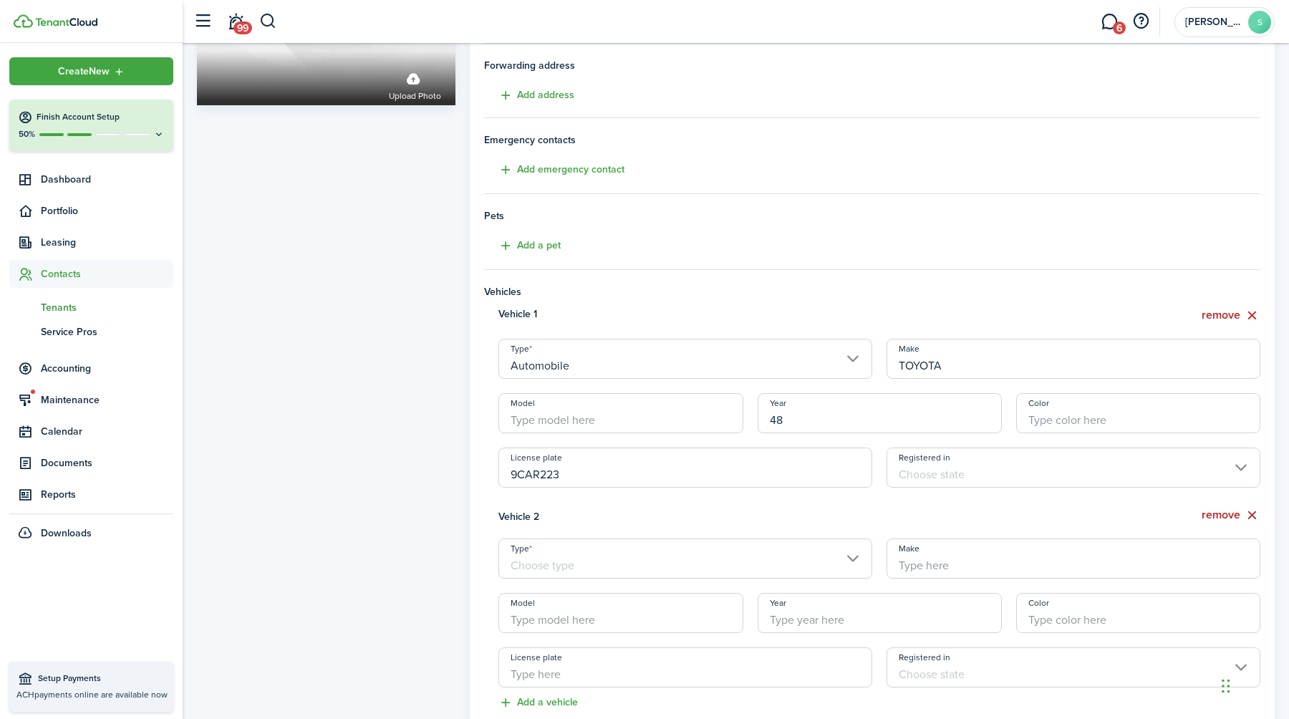
click at [850, 558] on input "Type" at bounding box center [685, 558] width 374 height 40
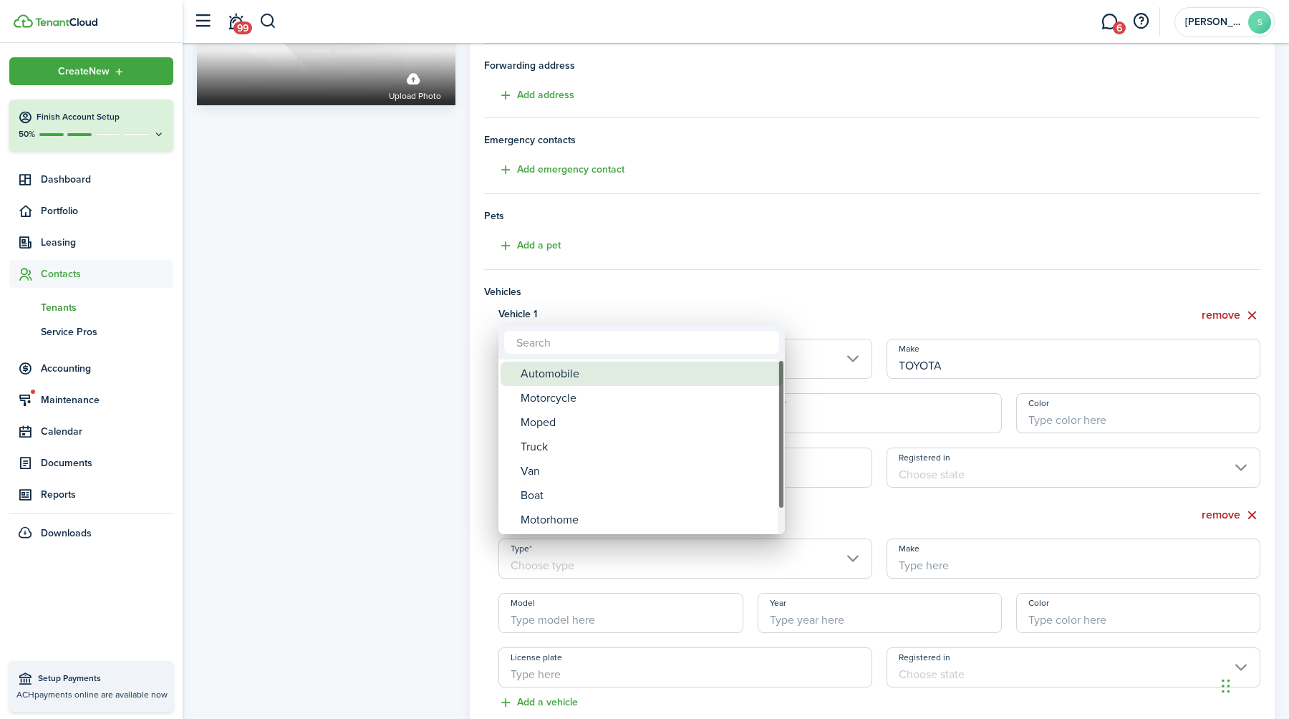
click at [576, 374] on div "Automobile" at bounding box center [646, 374] width 253 height 24
type input "Automobile"
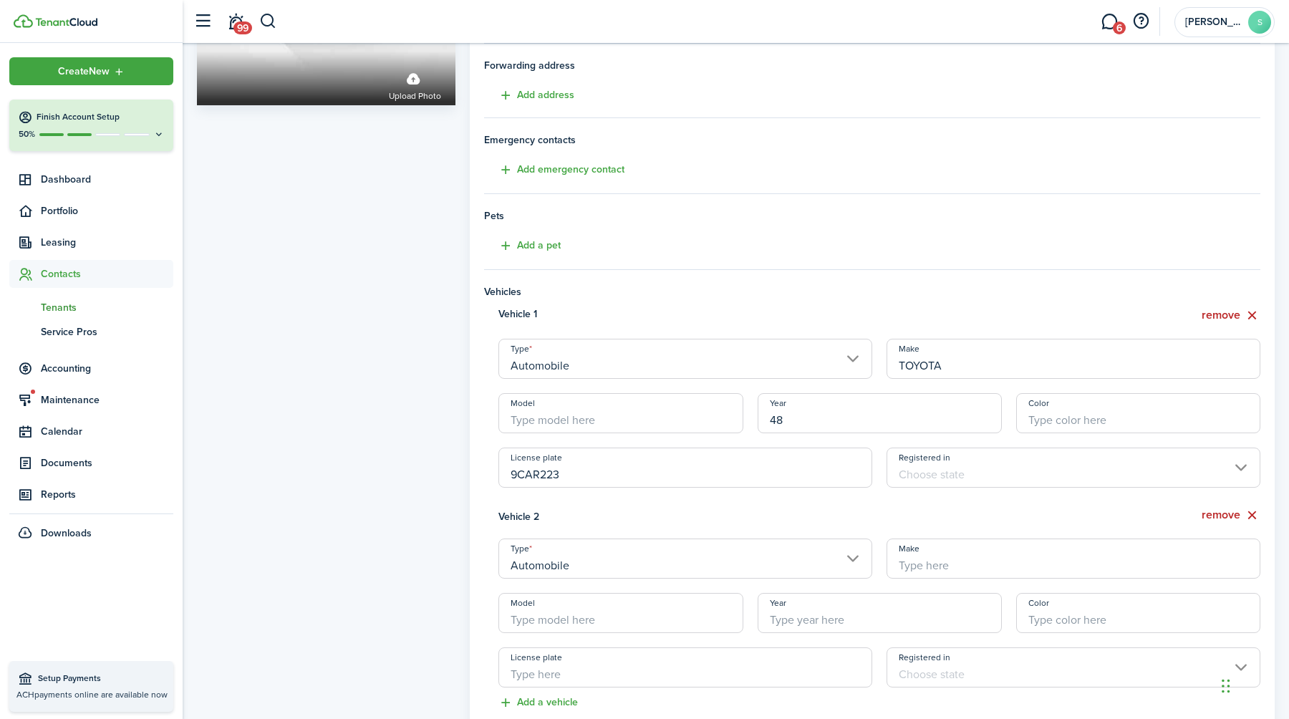
click at [949, 557] on input "Make" at bounding box center [1073, 558] width 374 height 40
type input "M"
type input "[PERSON_NAME]"
click at [549, 668] on input "License plate" at bounding box center [685, 667] width 374 height 40
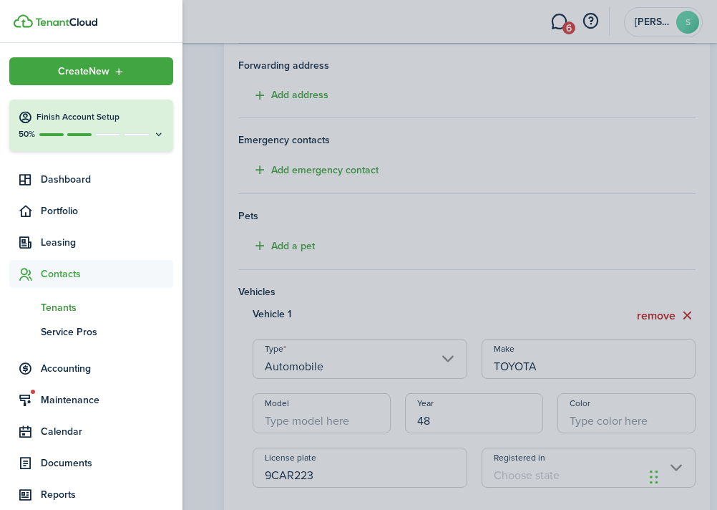
type input "6KWV879"
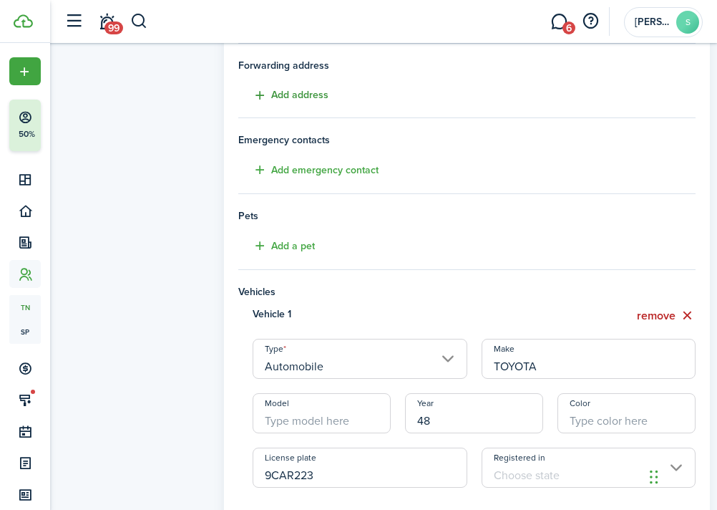
scroll to position [248, 0]
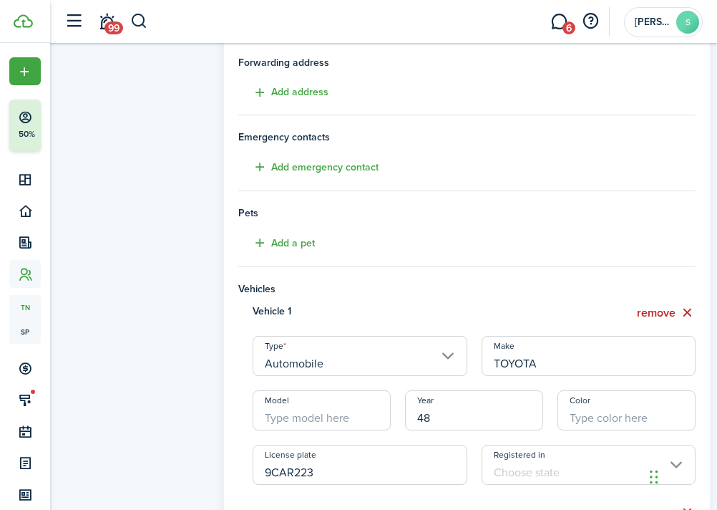
drag, startPoint x: 322, startPoint y: 476, endPoint x: 257, endPoint y: 475, distance: 65.2
click at [257, 475] on input "9CAR223" at bounding box center [360, 465] width 215 height 40
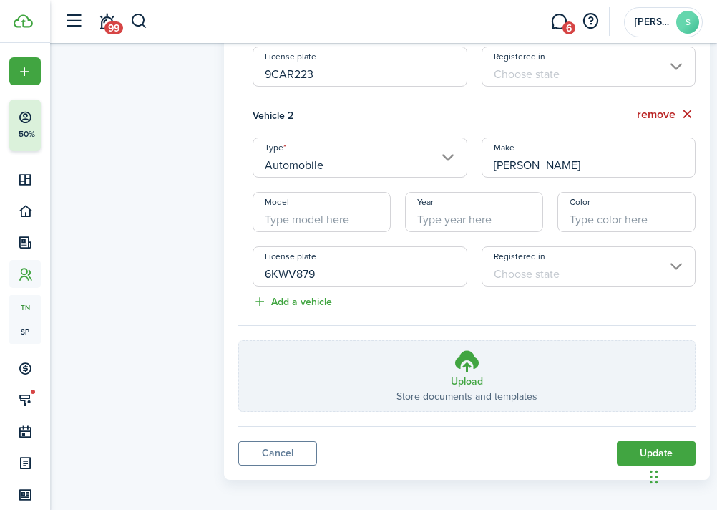
scroll to position [650, 0]
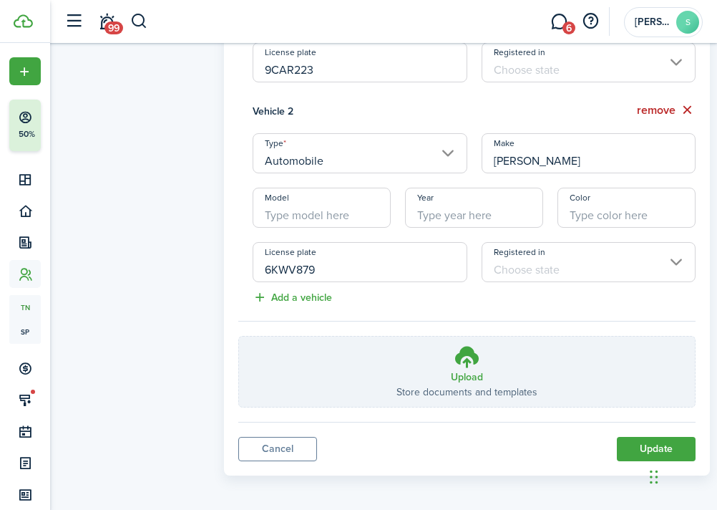
drag, startPoint x: 320, startPoint y: 272, endPoint x: 254, endPoint y: 271, distance: 65.9
click at [254, 271] on input "6KWV879" at bounding box center [360, 262] width 215 height 40
click at [643, 446] on button "Update" at bounding box center [656, 449] width 79 height 24
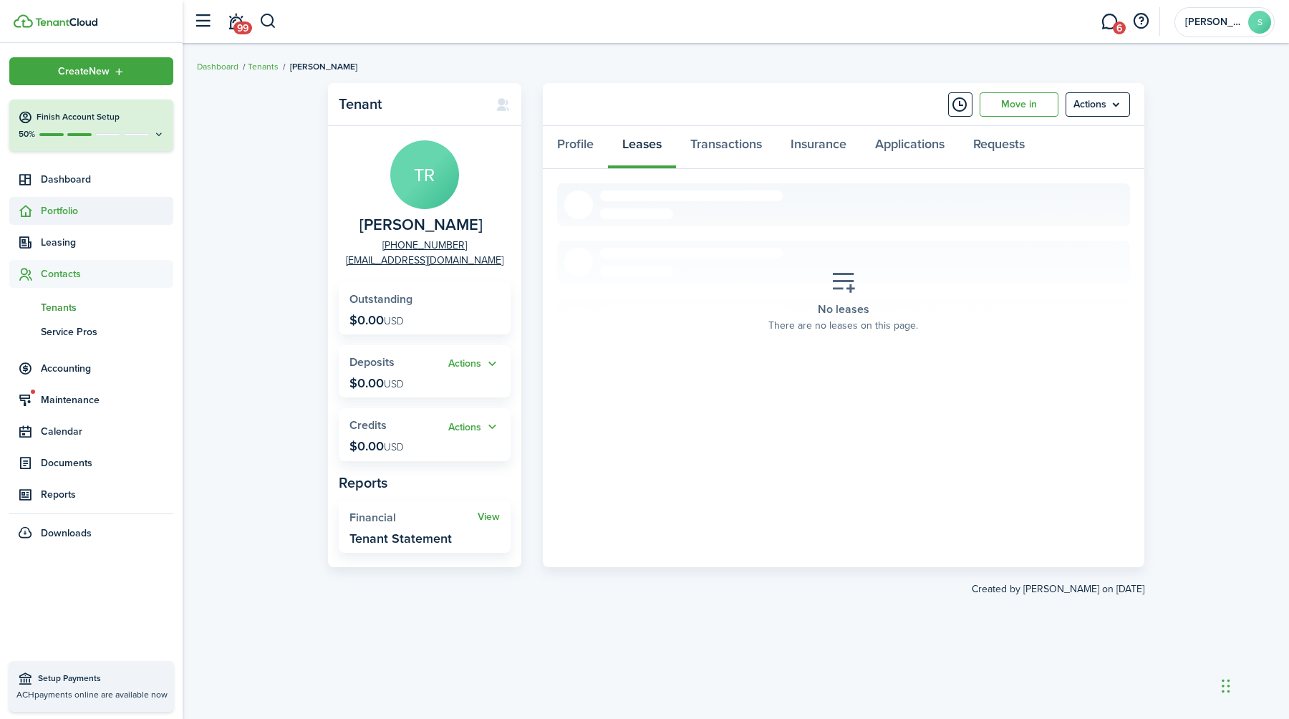
click at [64, 213] on span "Portfolio" at bounding box center [107, 210] width 132 height 15
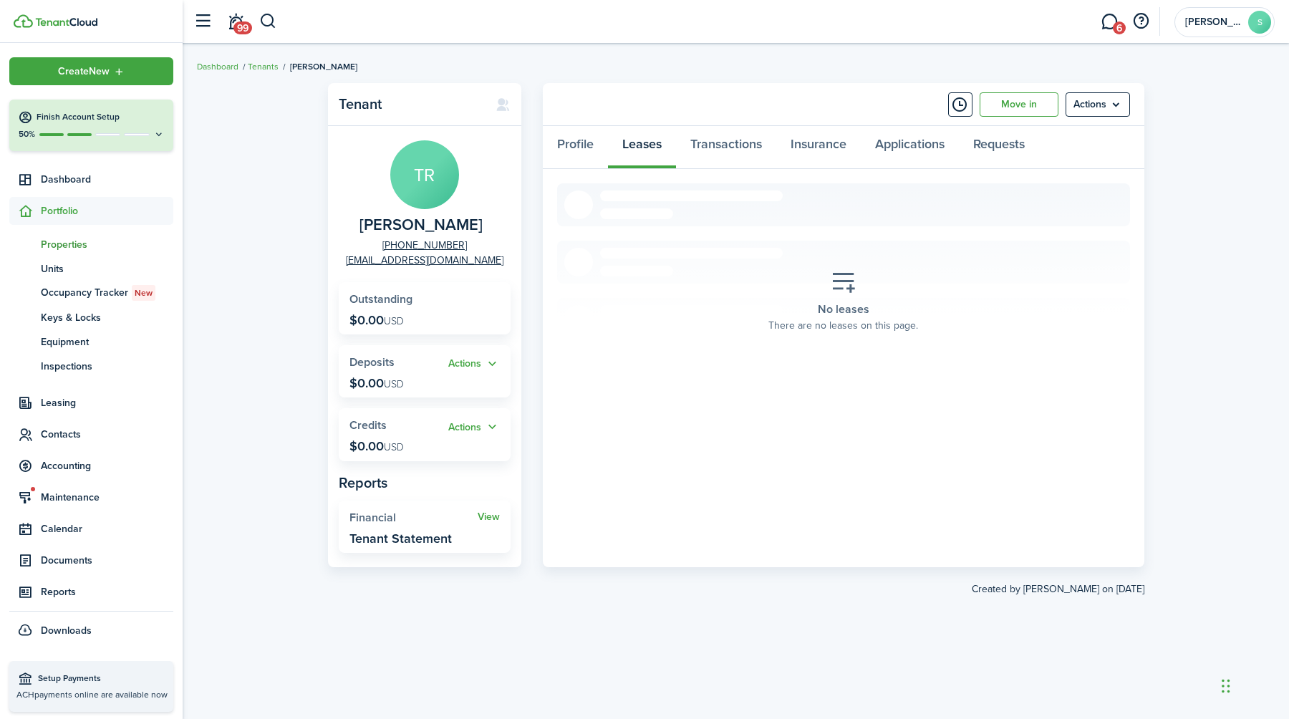
click at [65, 246] on span "Properties" at bounding box center [107, 244] width 132 height 15
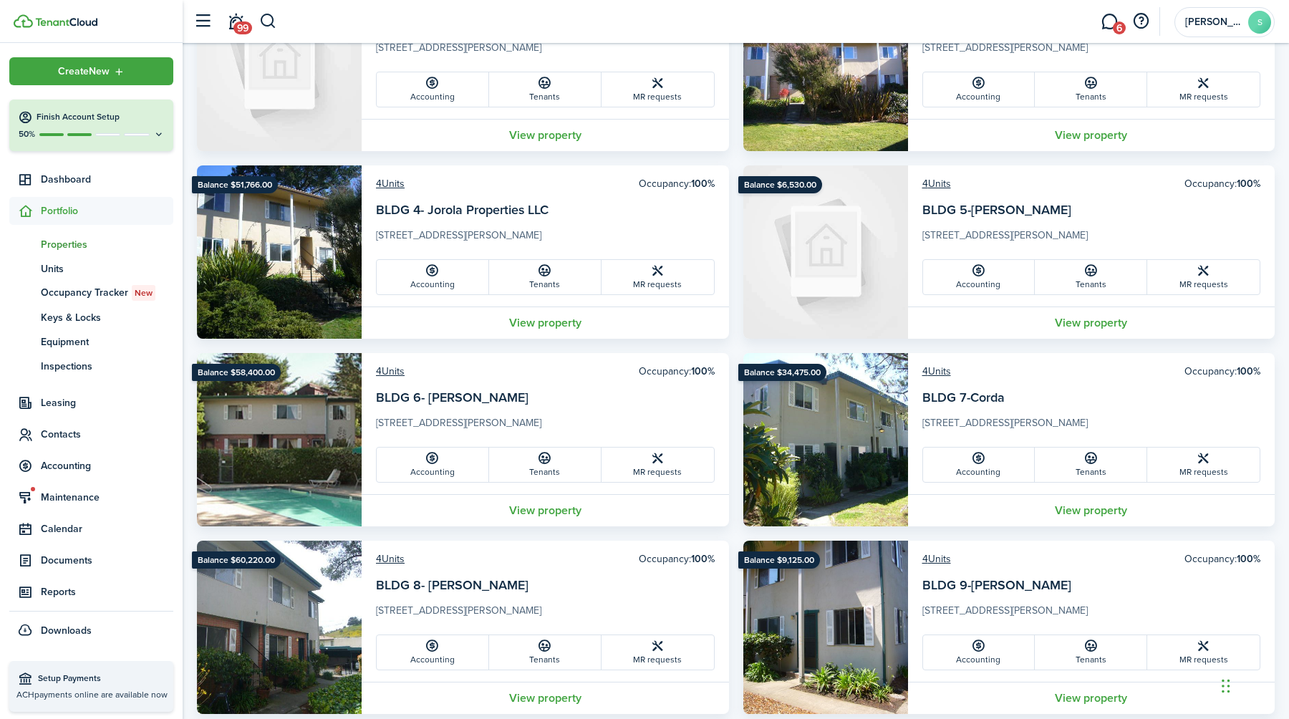
scroll to position [746, 0]
click at [551, 513] on link "View property" at bounding box center [545, 509] width 367 height 32
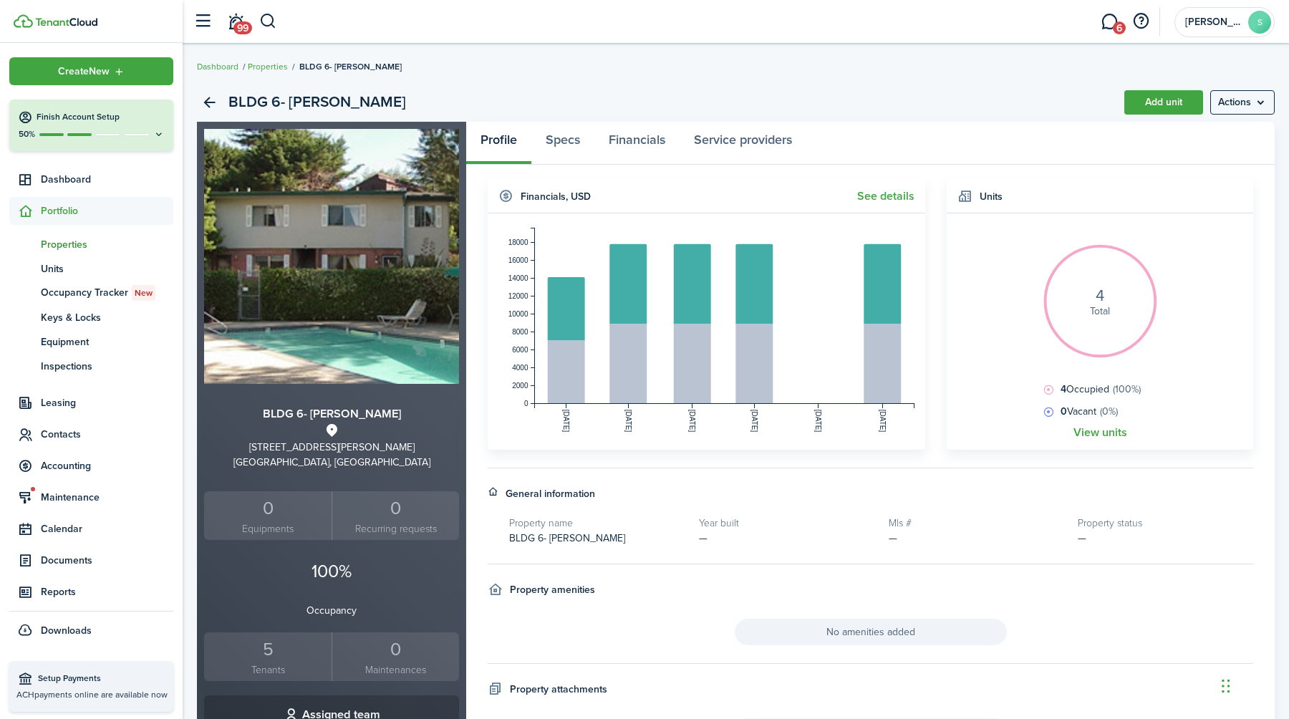
click at [264, 653] on div "5" at bounding box center [268, 649] width 120 height 27
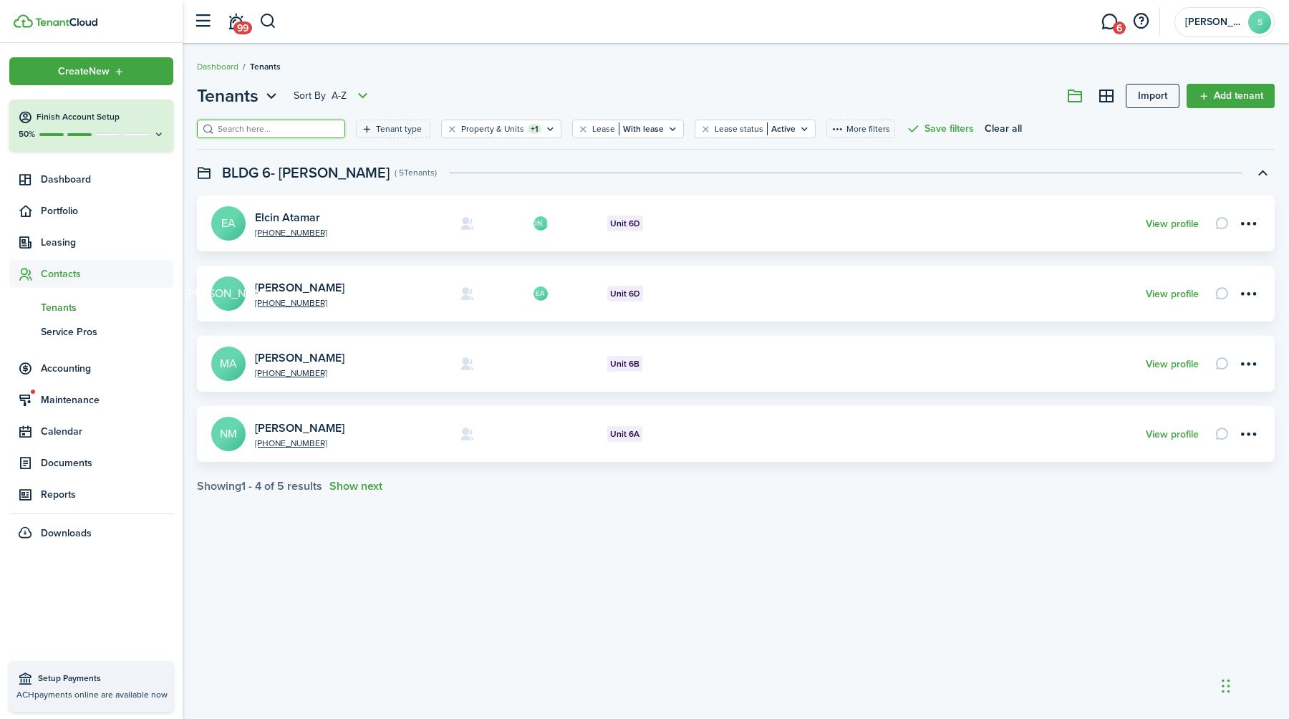
click at [238, 132] on input "search" at bounding box center [277, 129] width 126 height 14
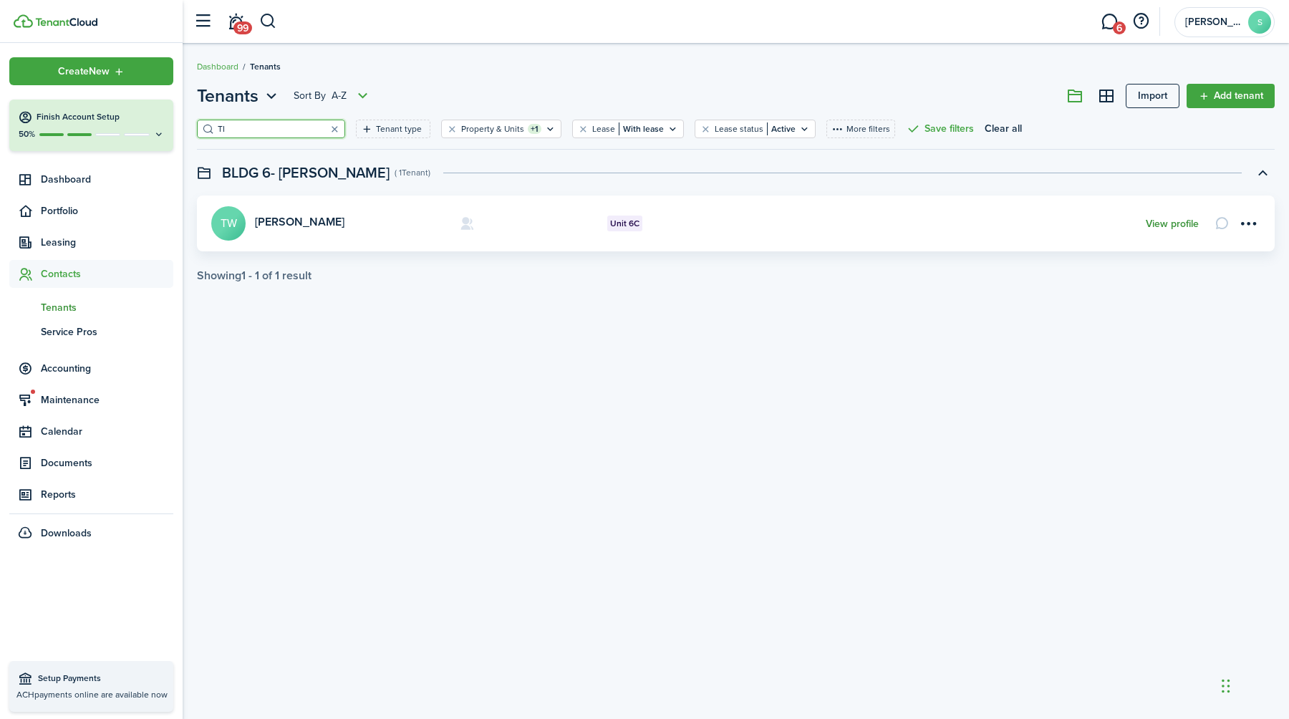
type input "TI"
click at [1168, 226] on link "View profile" at bounding box center [1171, 223] width 53 height 11
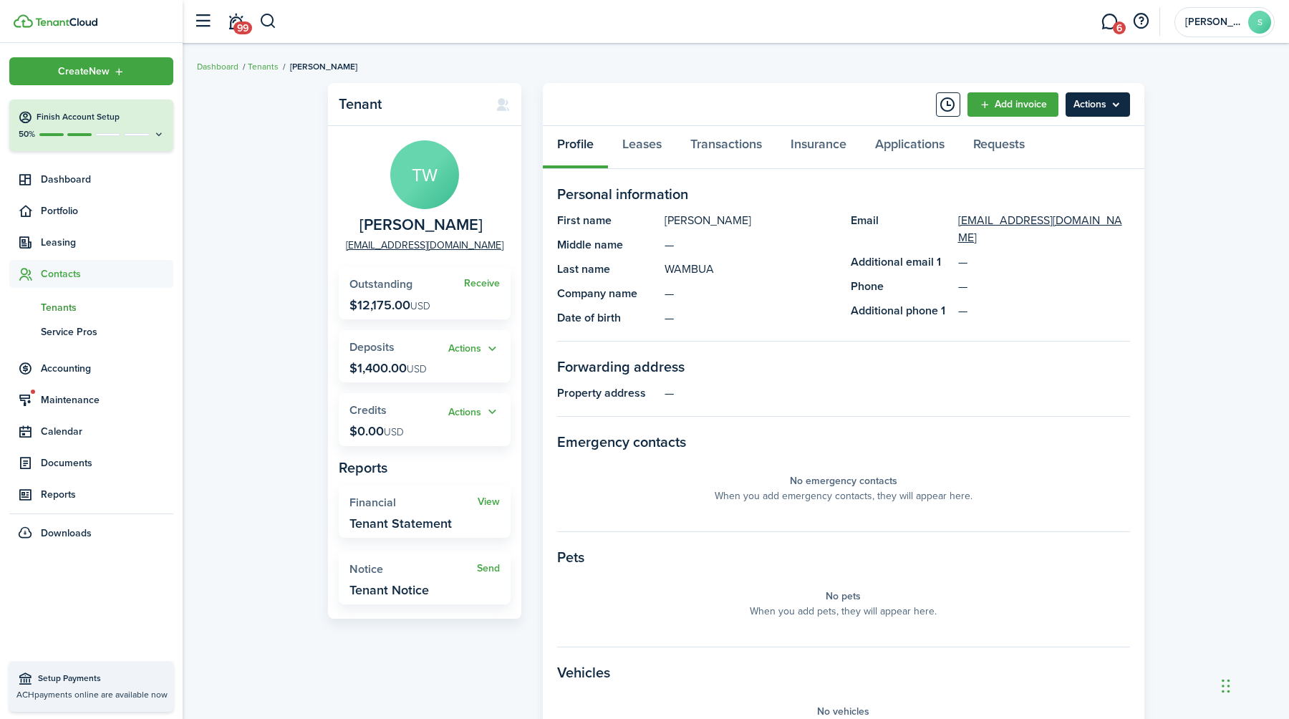
click at [1105, 106] on menu-btn "Actions" at bounding box center [1097, 104] width 64 height 24
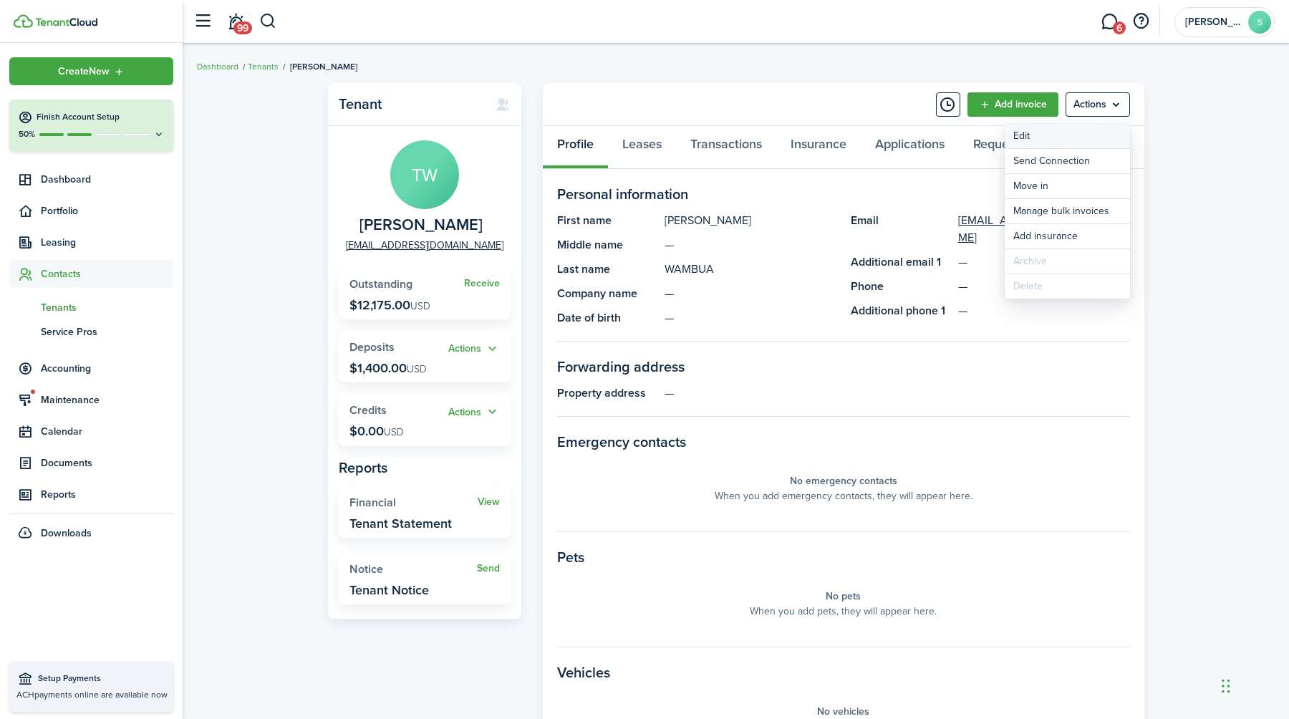
click at [1022, 137] on link "Edit" at bounding box center [1066, 136] width 125 height 24
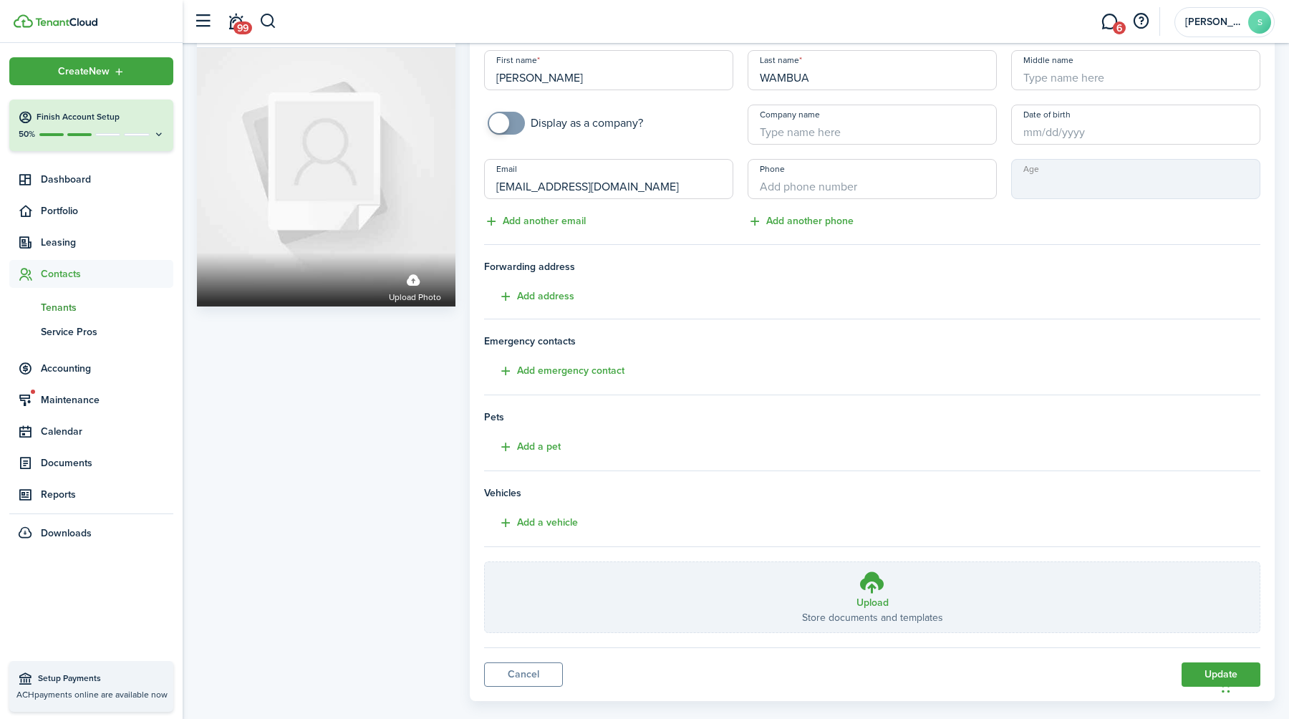
scroll to position [64, 0]
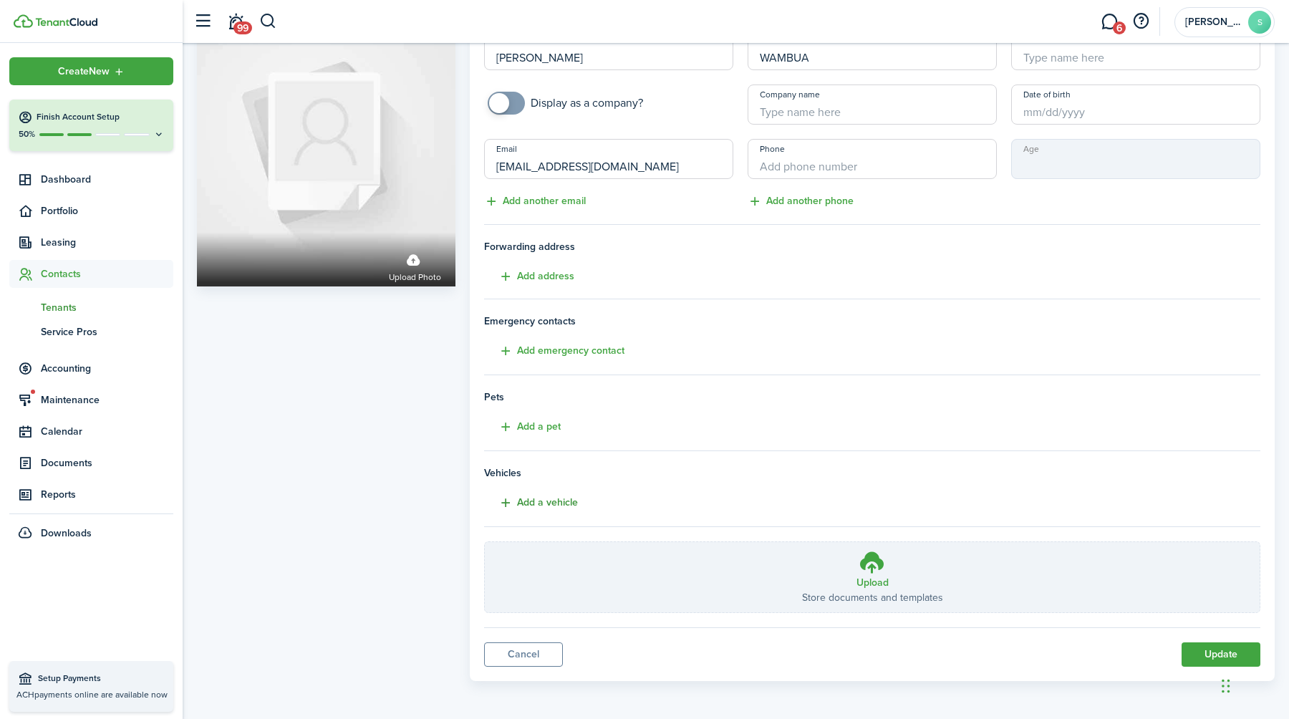
click at [554, 501] on button "Add a vehicle" at bounding box center [531, 503] width 94 height 16
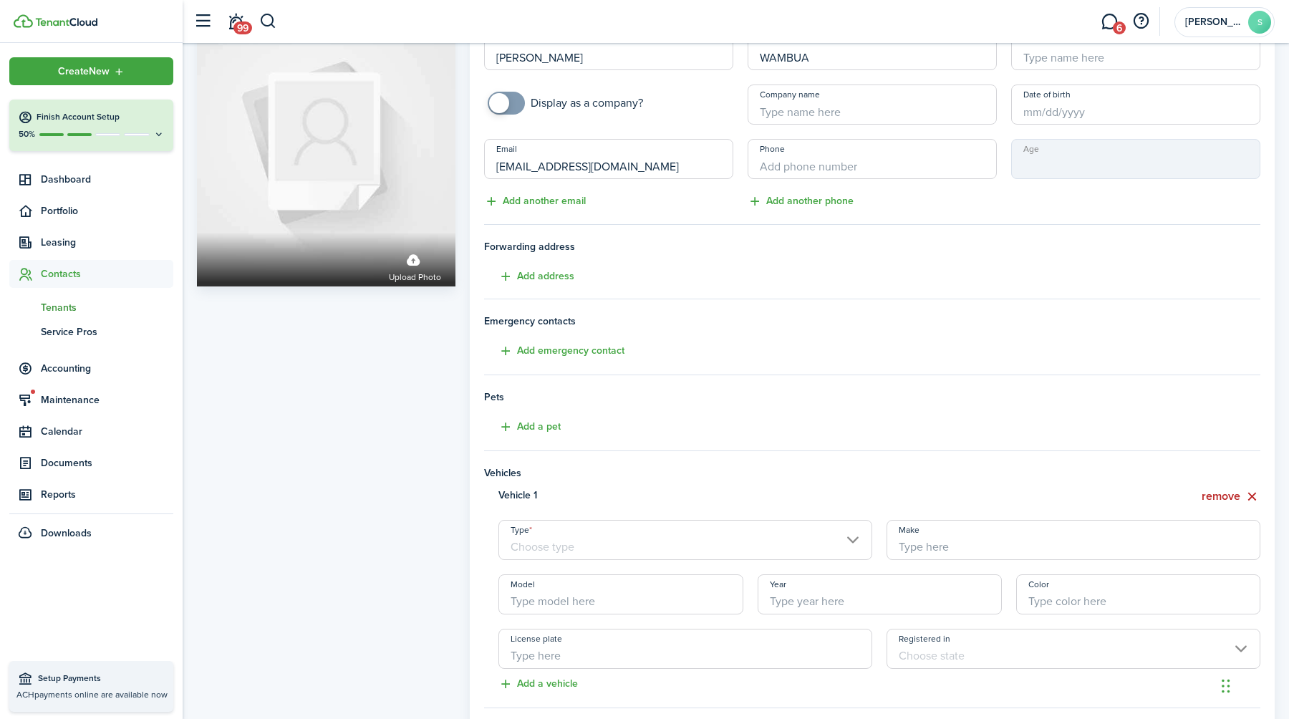
click at [856, 541] on input "Type" at bounding box center [685, 540] width 374 height 40
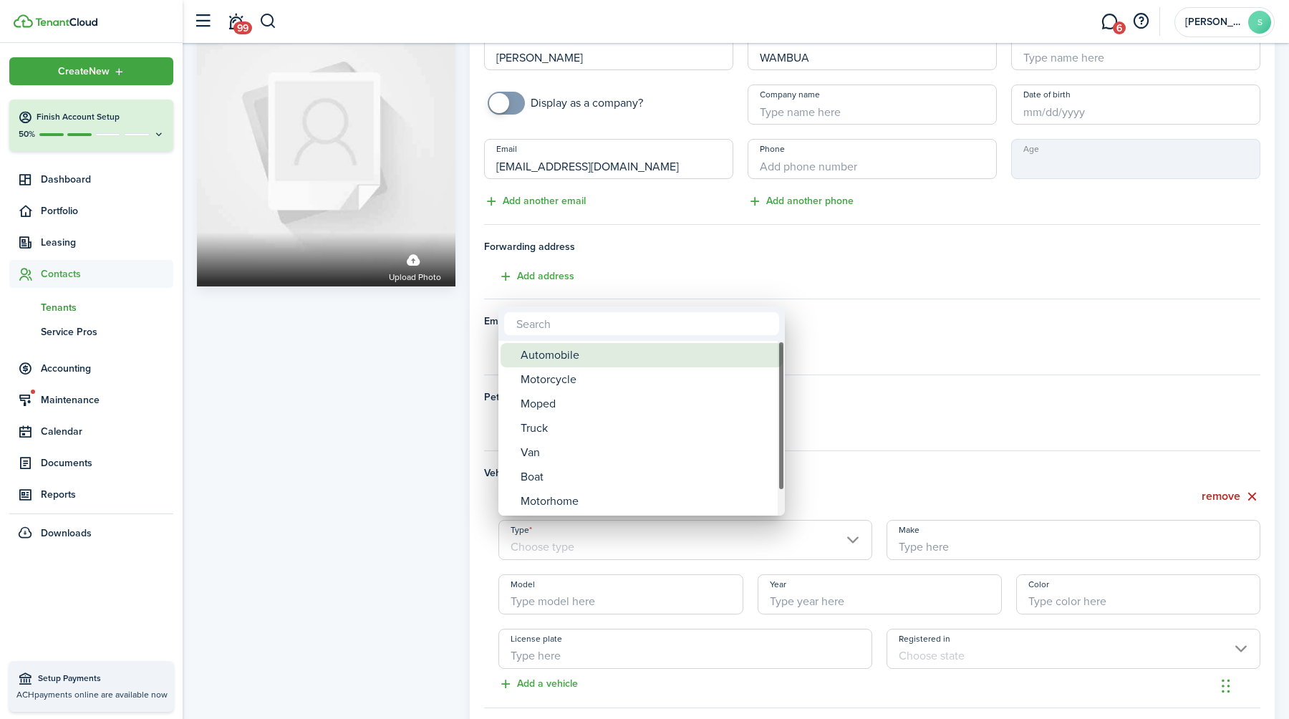
click at [678, 360] on div "Automobile" at bounding box center [646, 355] width 253 height 24
type input "Automobile"
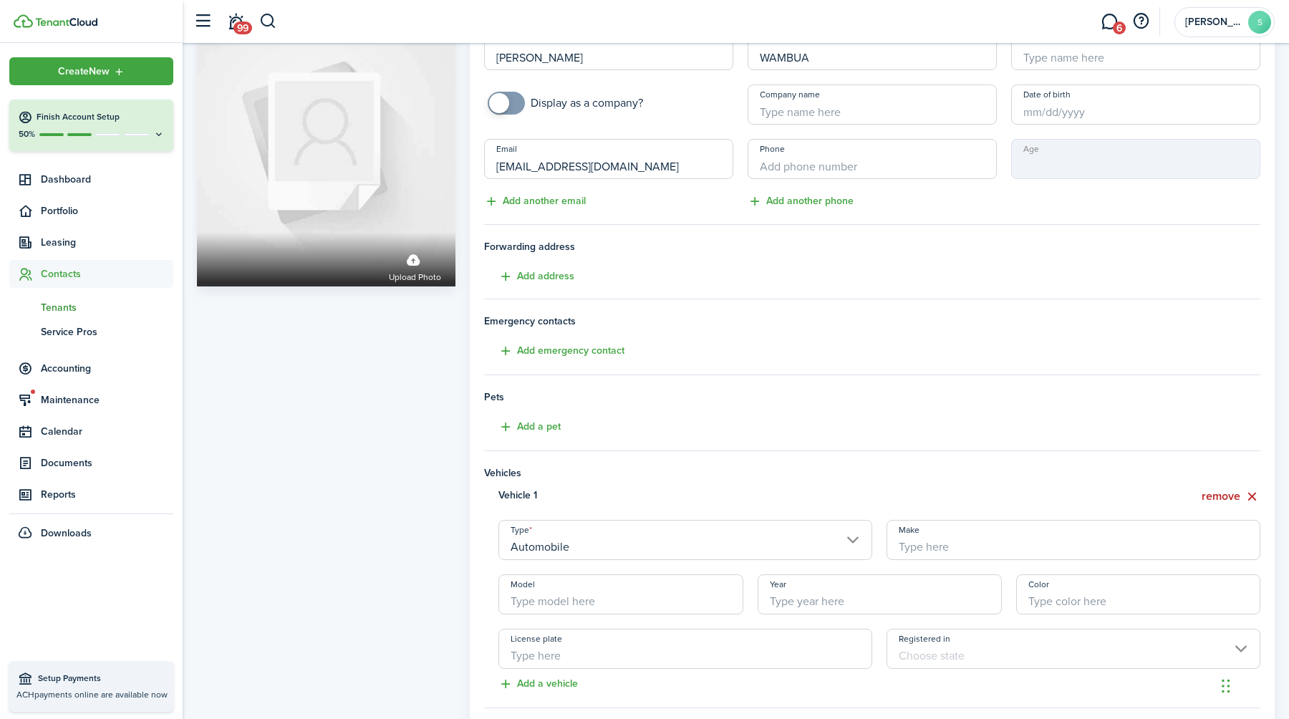
click at [979, 550] on input "Make" at bounding box center [1073, 540] width 374 height 40
type input "INFINITI"
click at [607, 600] on input "Model" at bounding box center [620, 594] width 244 height 40
type input "G37"
click at [568, 647] on input "License plate" at bounding box center [685, 649] width 374 height 40
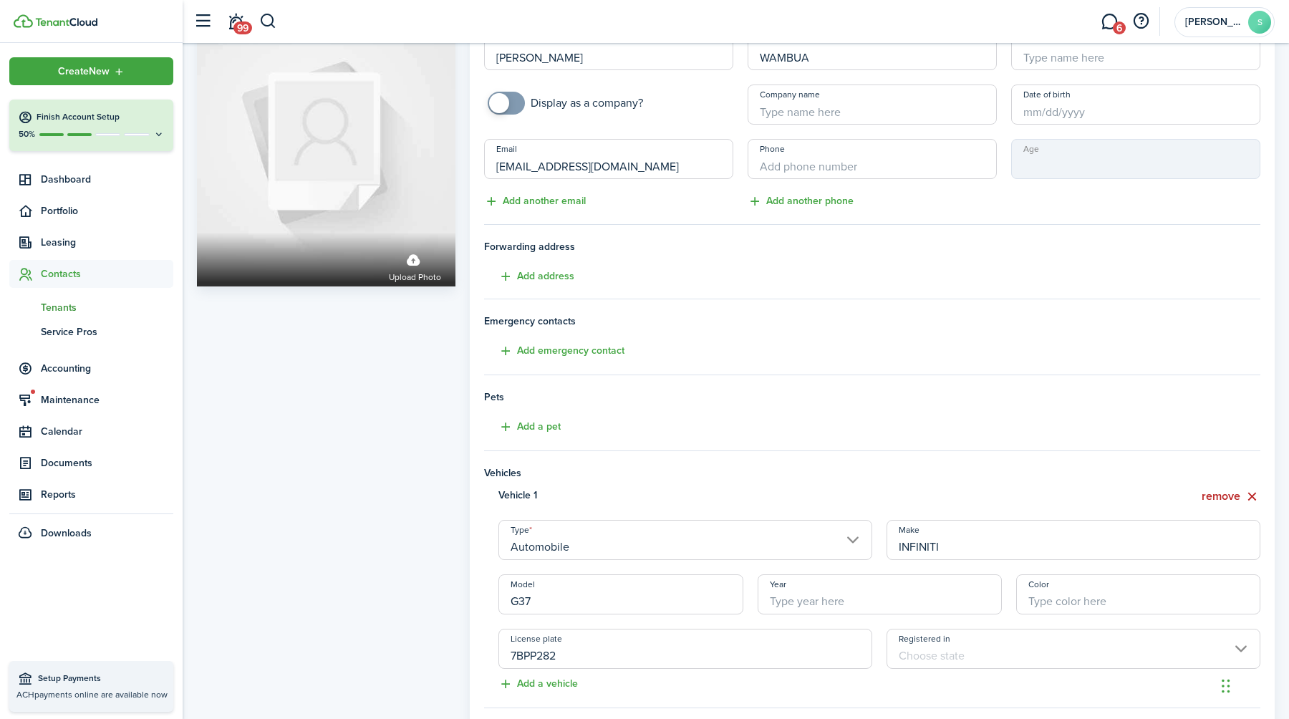
type input "7BPP282"
click at [813, 601] on input "Year" at bounding box center [879, 594] width 244 height 40
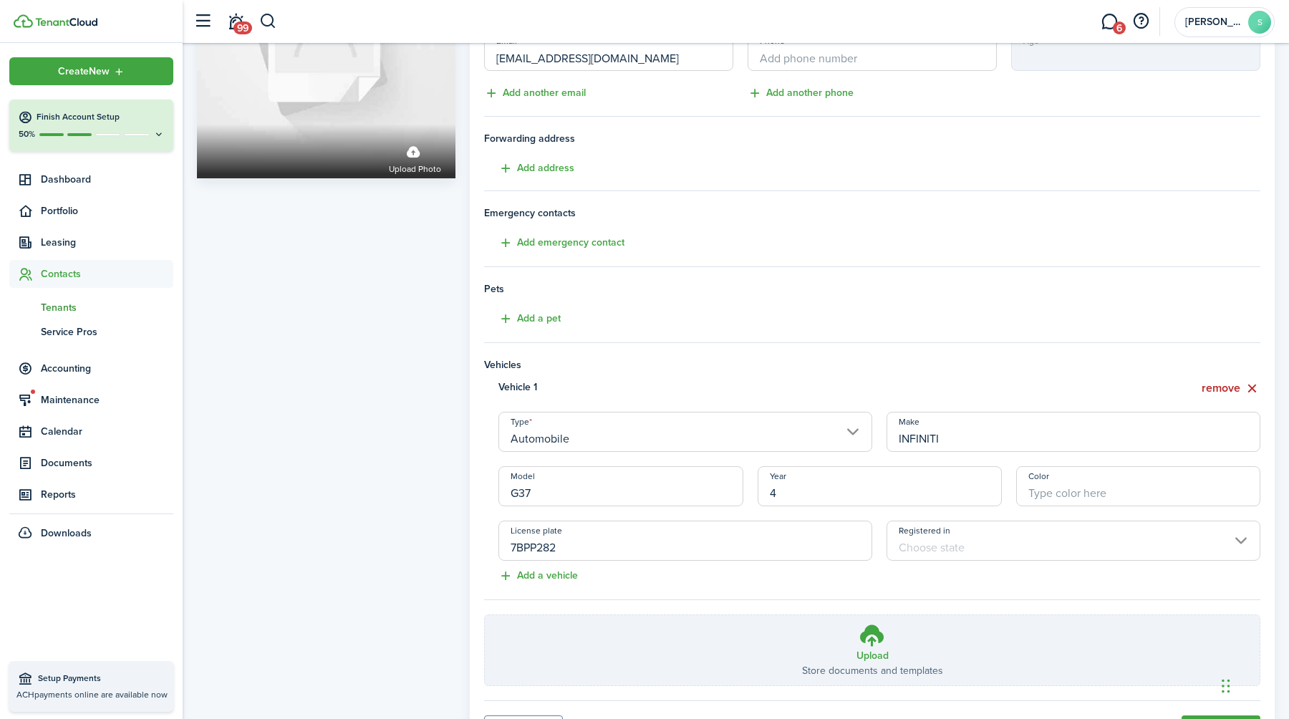
scroll to position [245, 0]
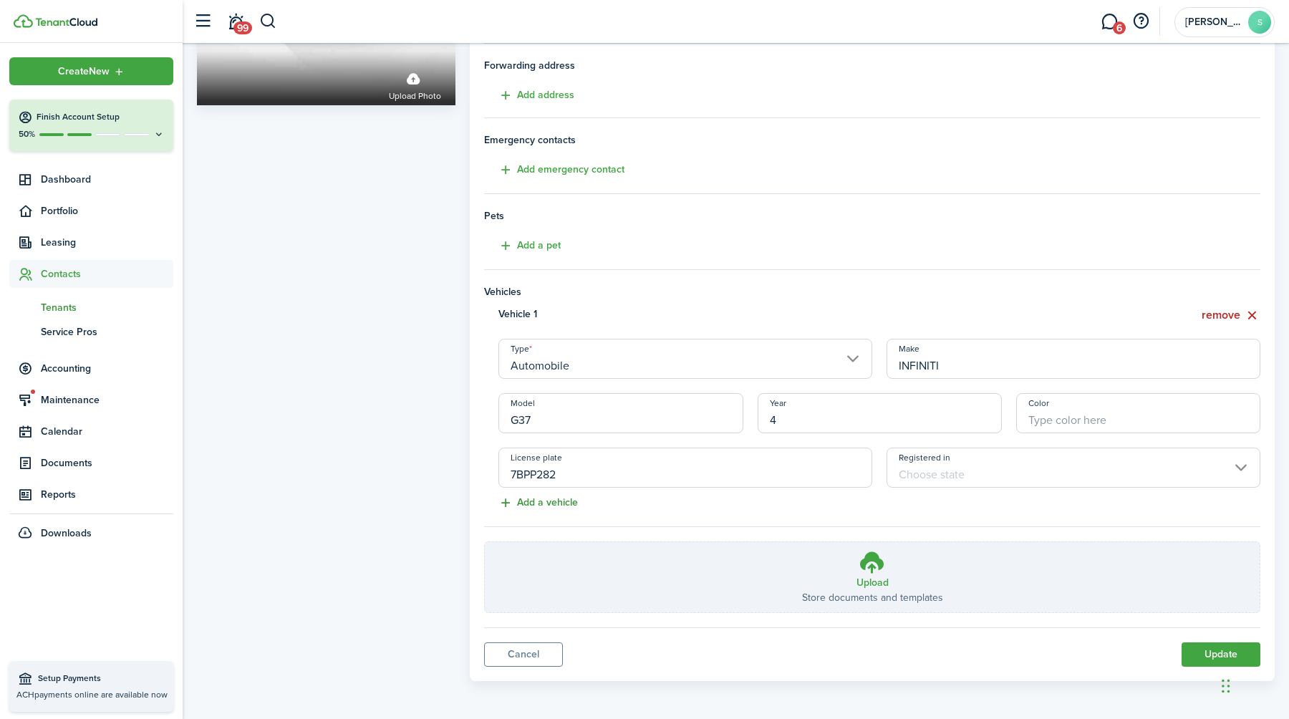
type input "4"
click at [546, 508] on button "Add a vehicle" at bounding box center [531, 503] width 94 height 16
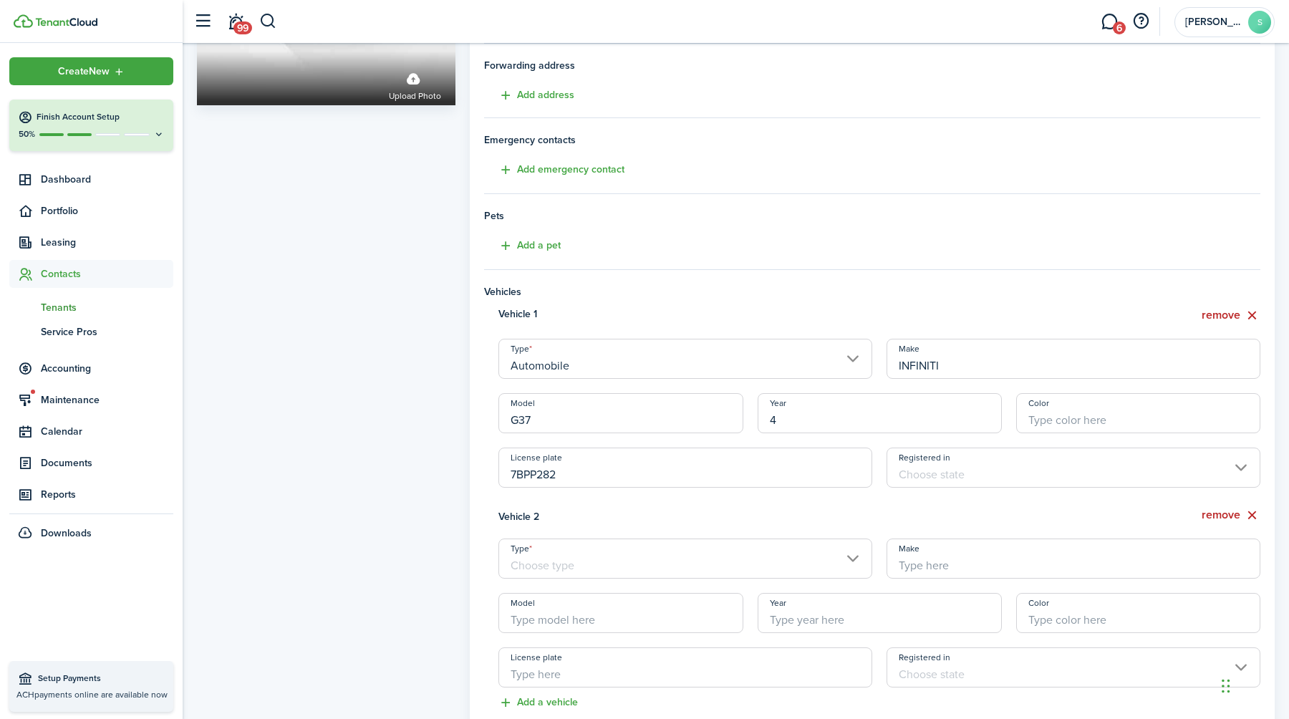
click at [853, 558] on input "Type" at bounding box center [685, 558] width 374 height 40
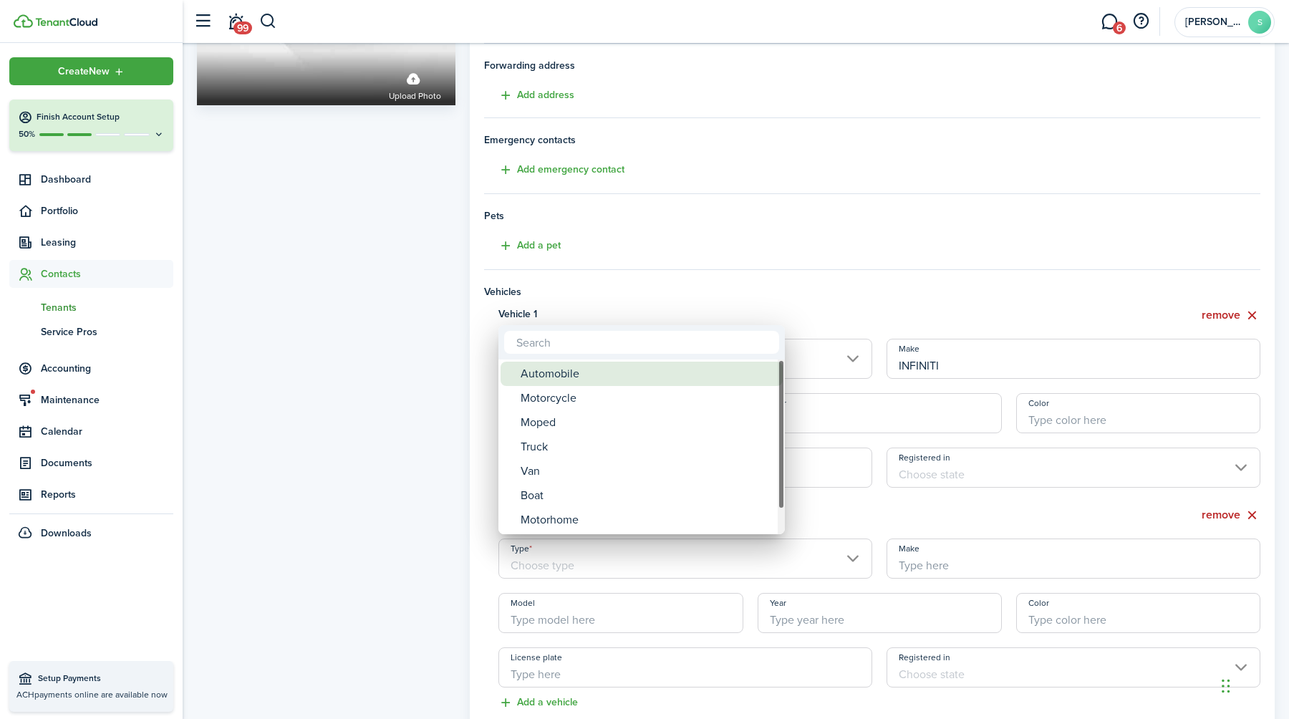
click at [710, 379] on div "Automobile" at bounding box center [646, 374] width 253 height 24
type input "Automobile"
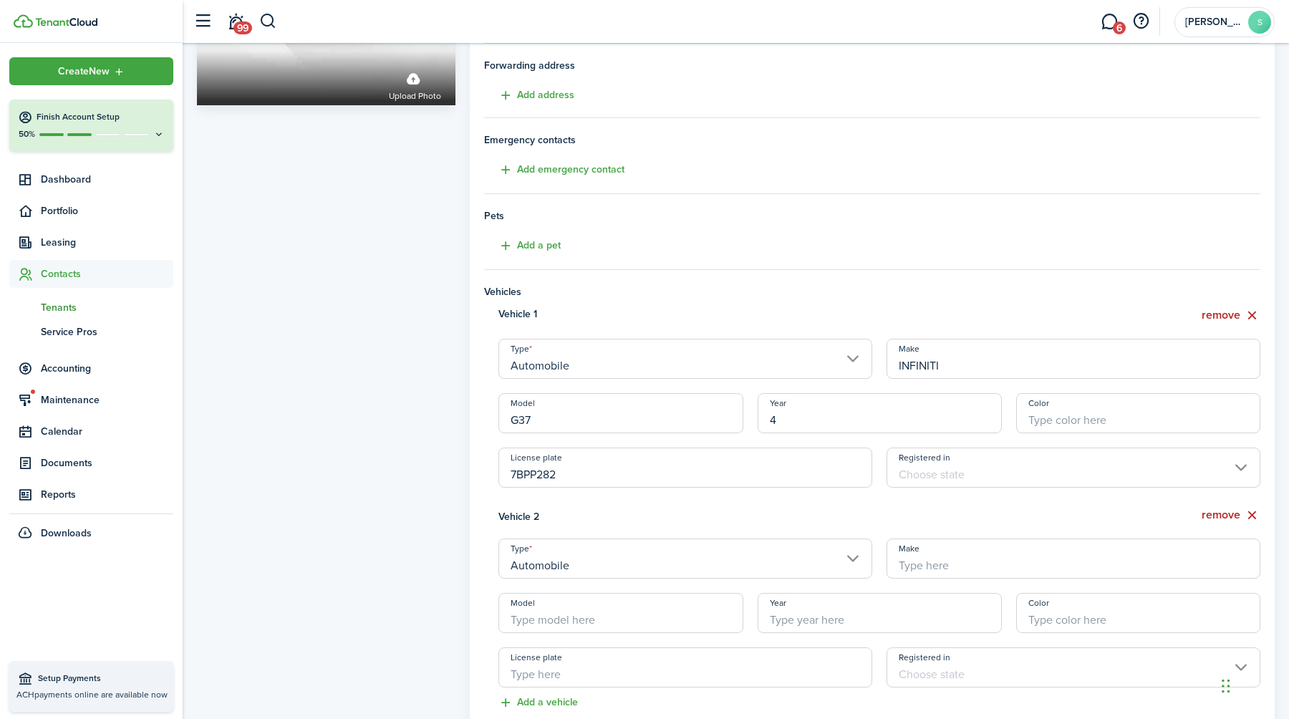
click at [971, 562] on input "Make" at bounding box center [1073, 558] width 374 height 40
type input "FORD"
click at [598, 617] on input "Model" at bounding box center [620, 613] width 244 height 40
type input "150"
click at [599, 675] on input "License plate" at bounding box center [685, 667] width 374 height 40
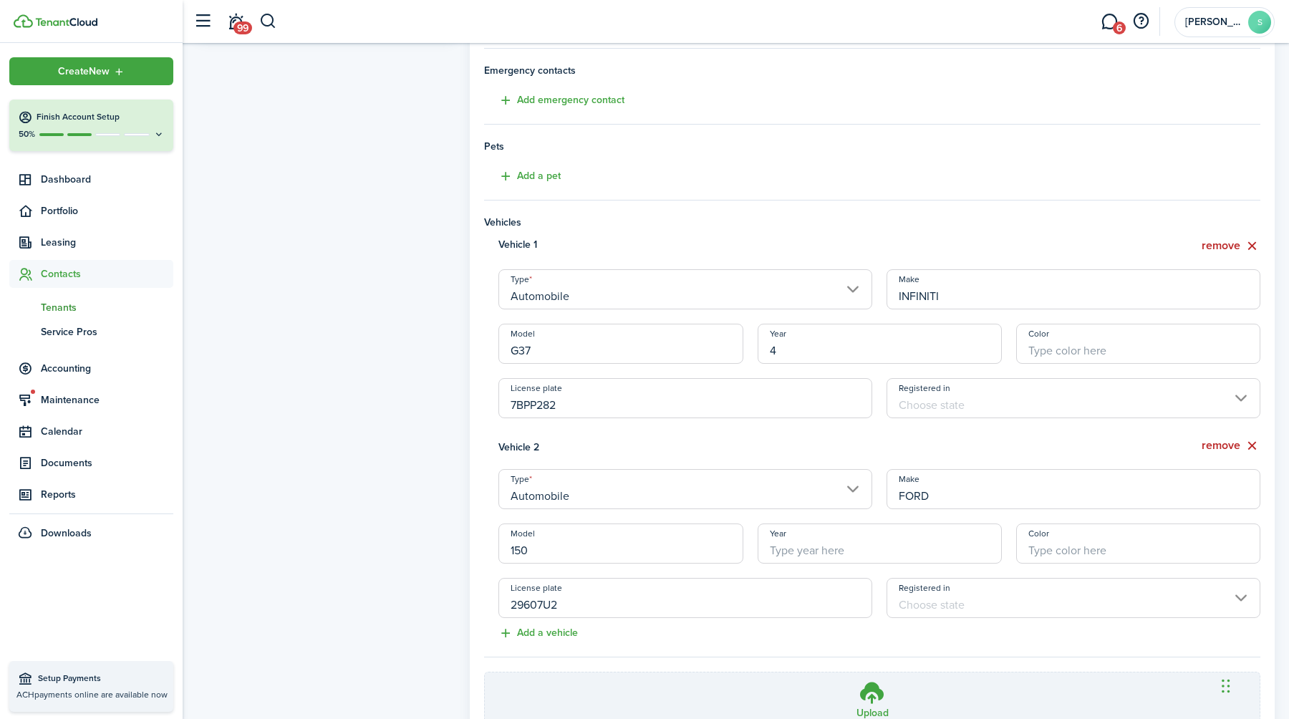
scroll to position [445, 0]
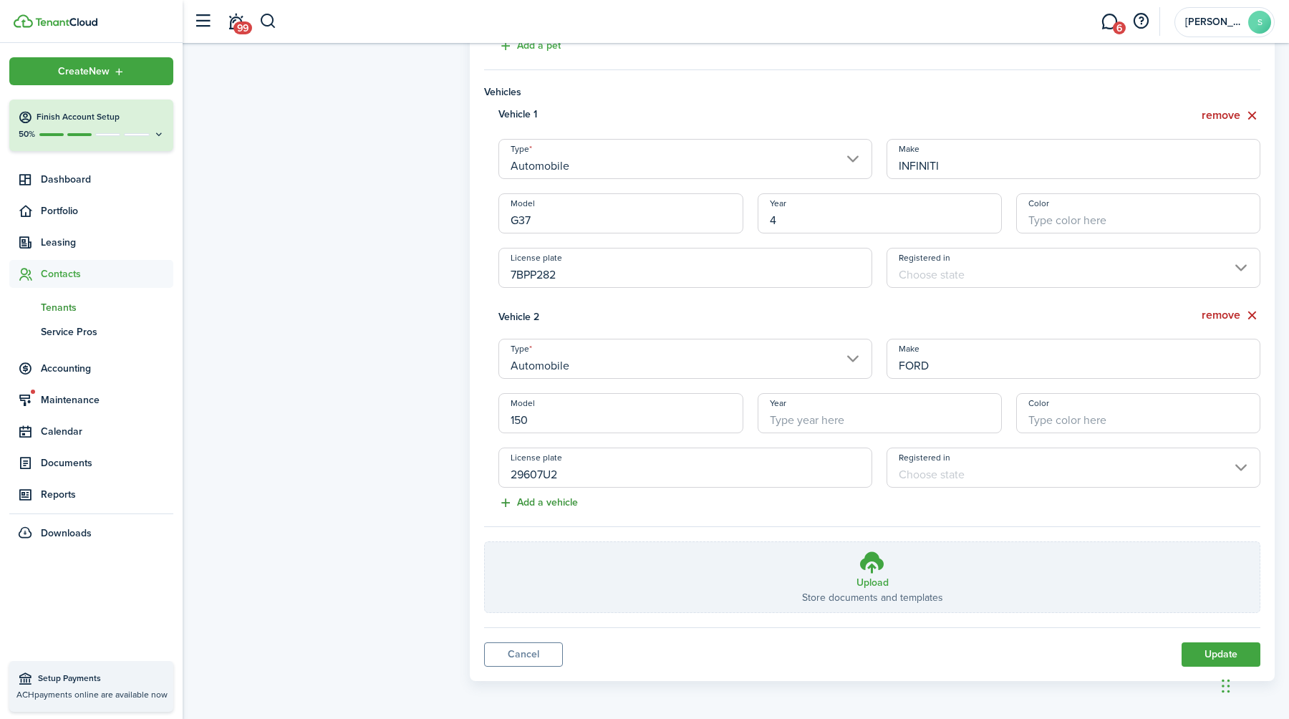
type input "29607U2"
click at [549, 503] on button "Add a vehicle" at bounding box center [531, 503] width 94 height 16
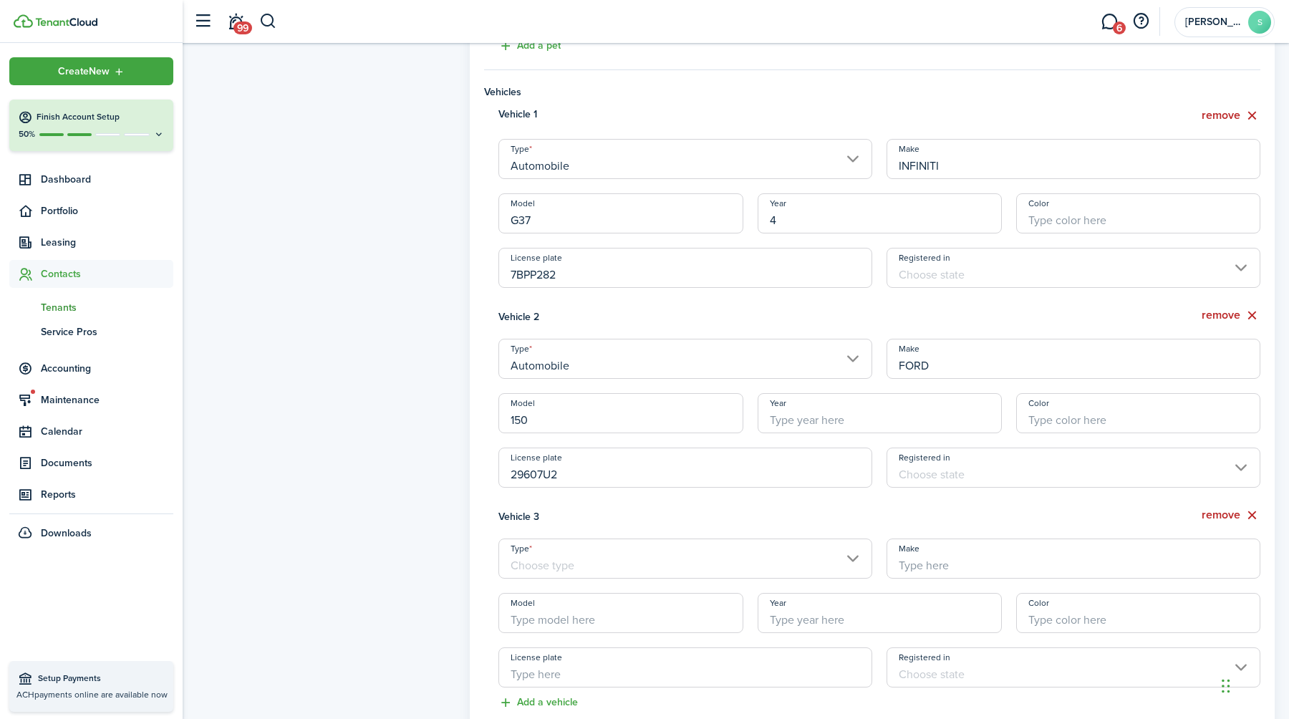
click at [853, 563] on input "Type" at bounding box center [685, 558] width 374 height 40
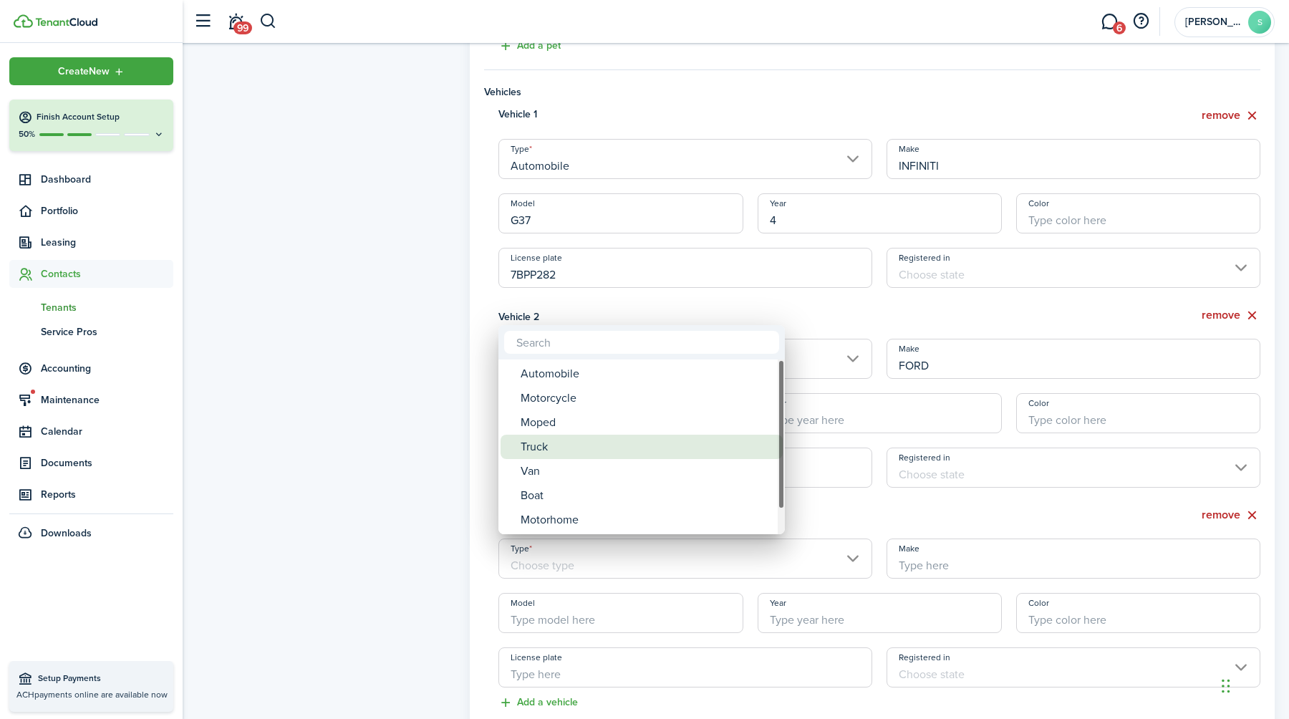
click at [541, 450] on div "Truck" at bounding box center [646, 447] width 253 height 24
type input "Truck"
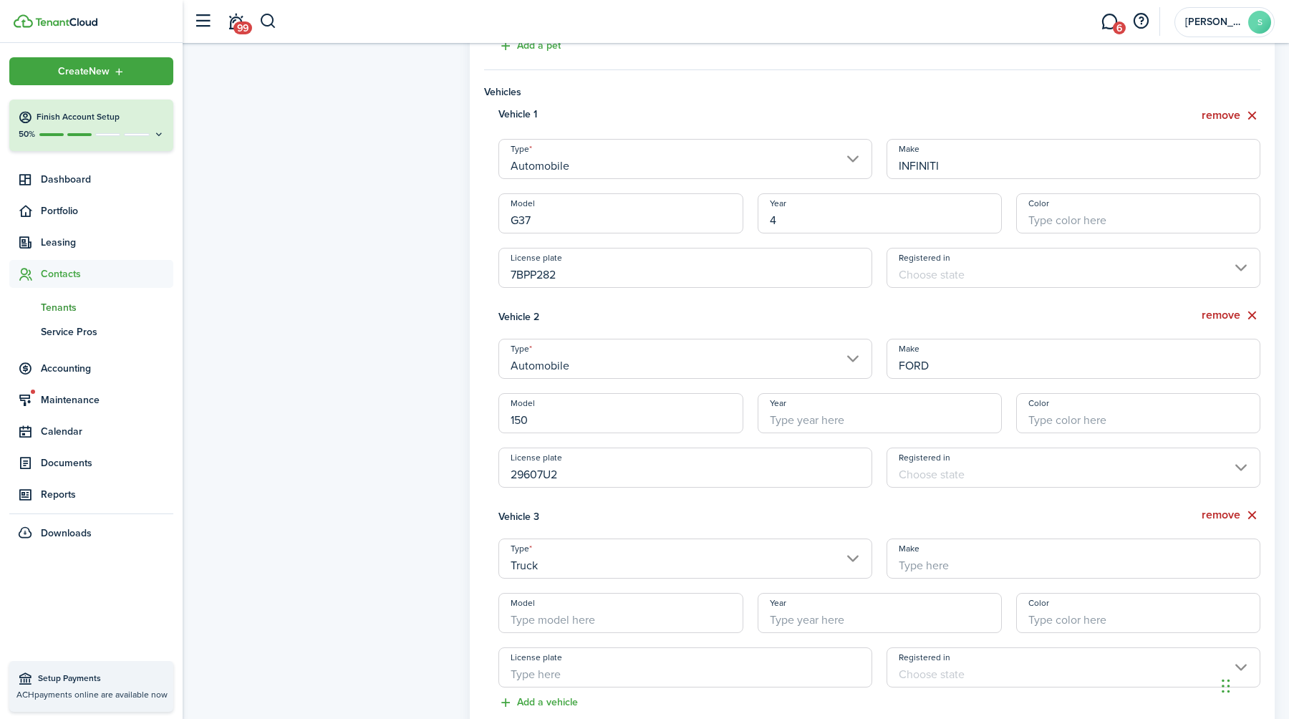
click at [944, 560] on input "Make" at bounding box center [1073, 558] width 374 height 40
type input "YOYOTA"
click at [545, 618] on input "Model" at bounding box center [620, 613] width 244 height 40
type input "TACOMA"
click at [529, 672] on input "License plate" at bounding box center [685, 667] width 374 height 40
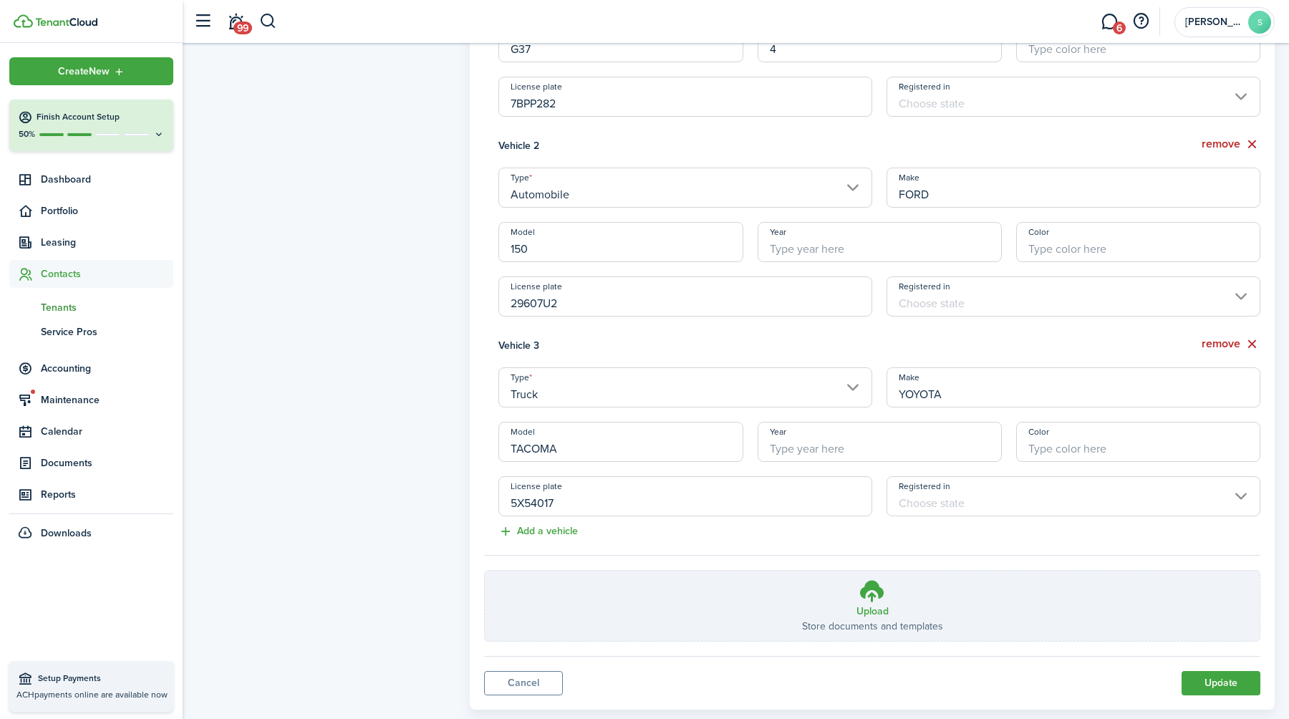
scroll to position [644, 0]
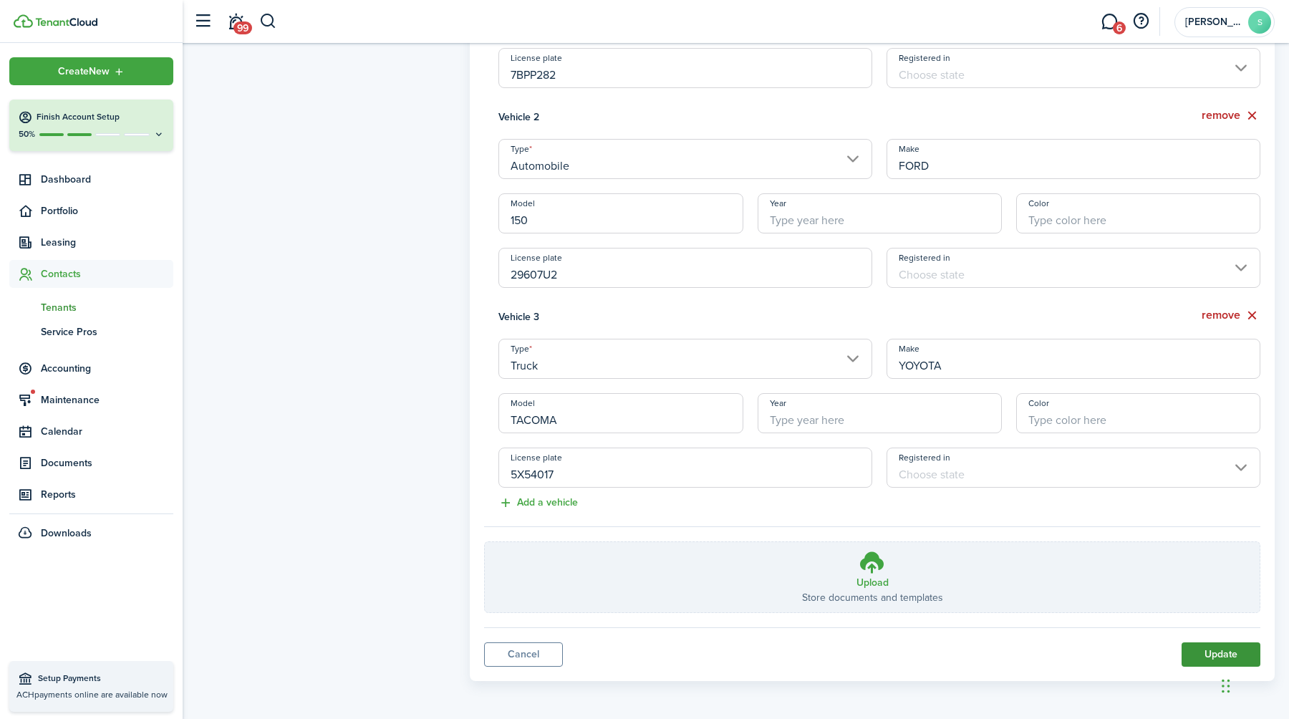
type input "5X54017"
click at [1211, 652] on button "Update" at bounding box center [1220, 654] width 79 height 24
